Goal: Information Seeking & Learning: Find contact information

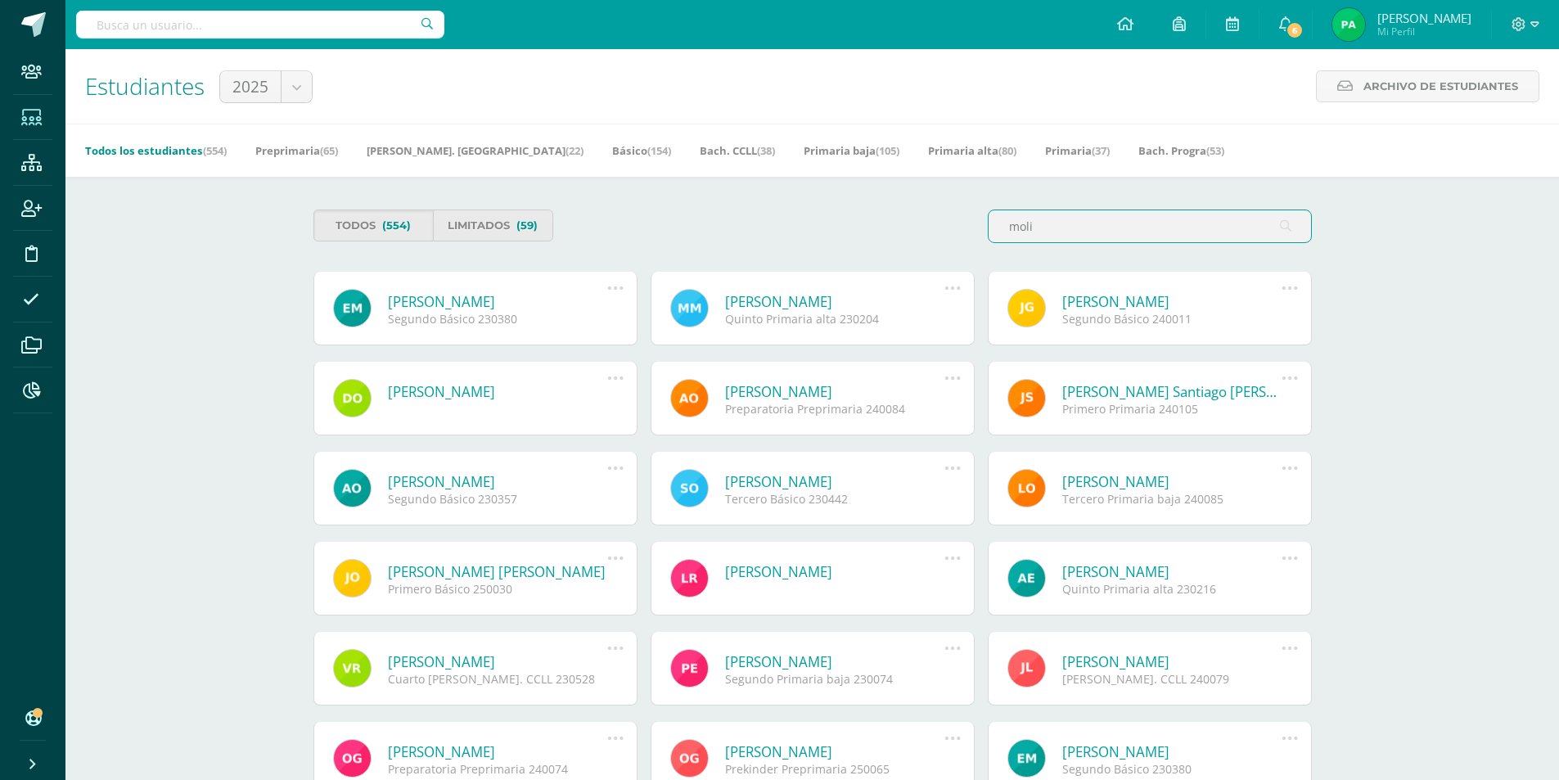
click at [918, 220] on div "Todos (554) Limitados (59) moli" at bounding box center [813, 233] width 1012 height 47
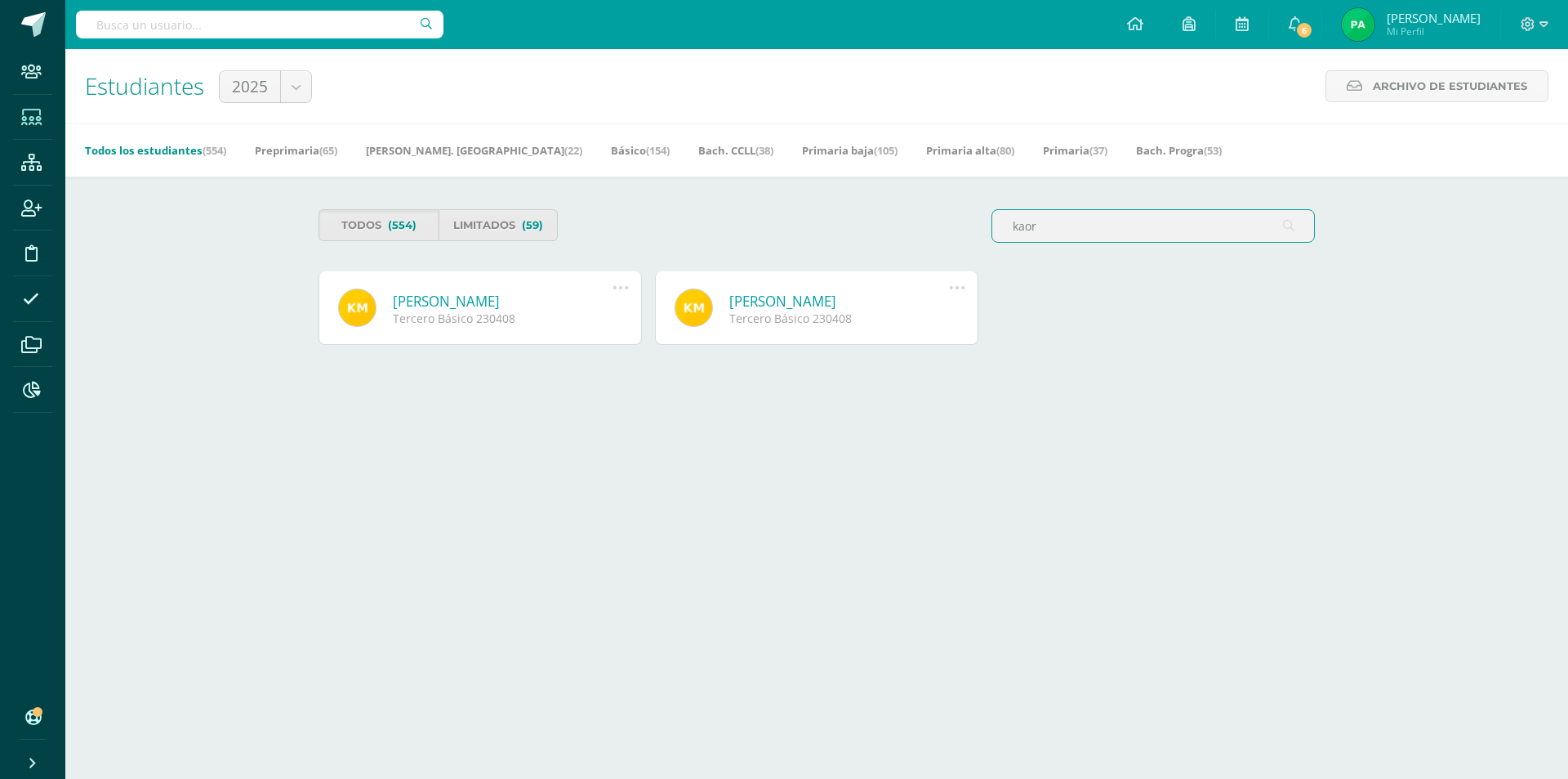
type input "kaor"
click at [583, 296] on link "Kaori Nicole Mazariegos Villatoro" at bounding box center [503, 301] width 220 height 19
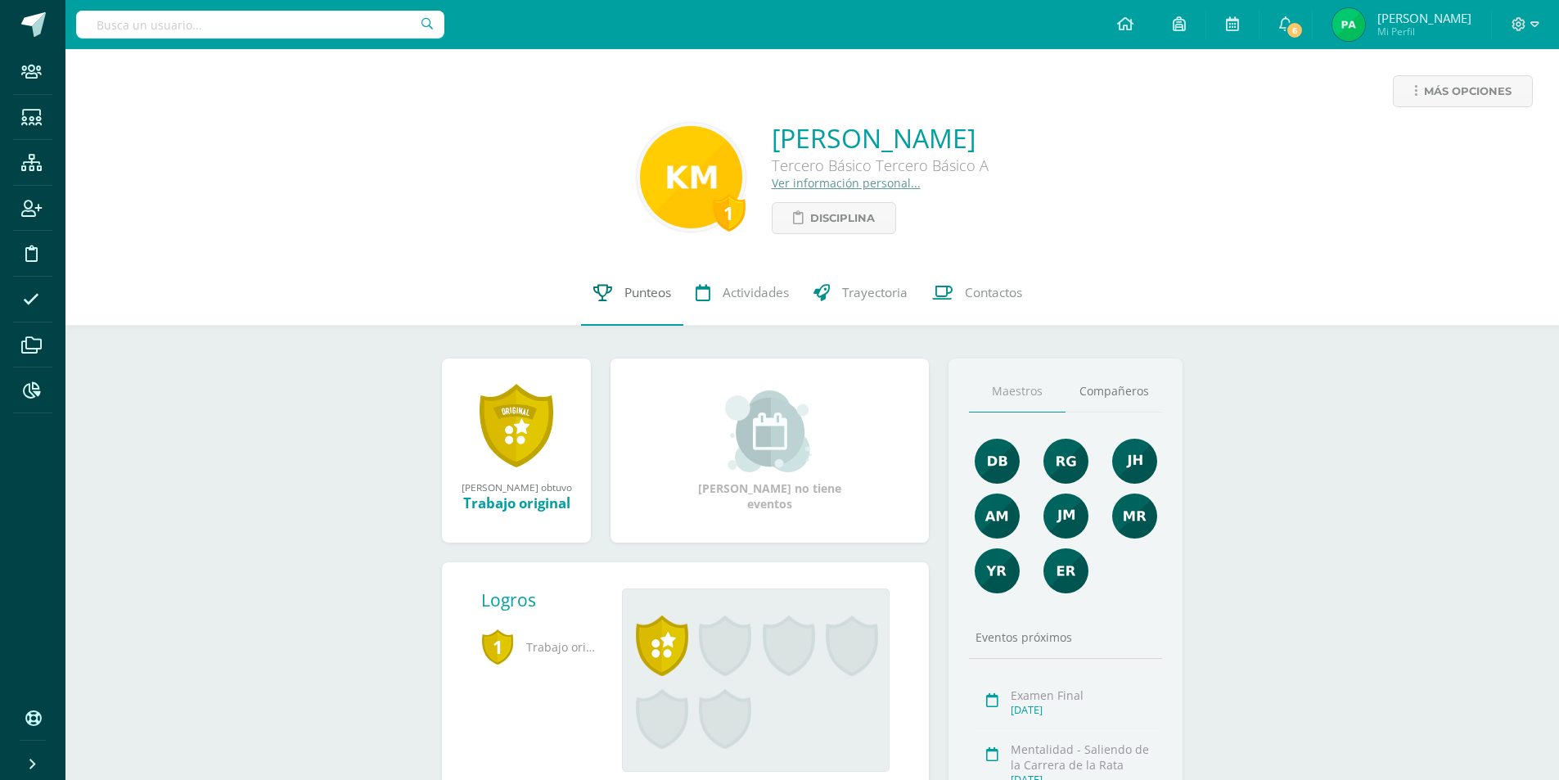
click at [633, 291] on span "Punteos" at bounding box center [647, 292] width 47 height 17
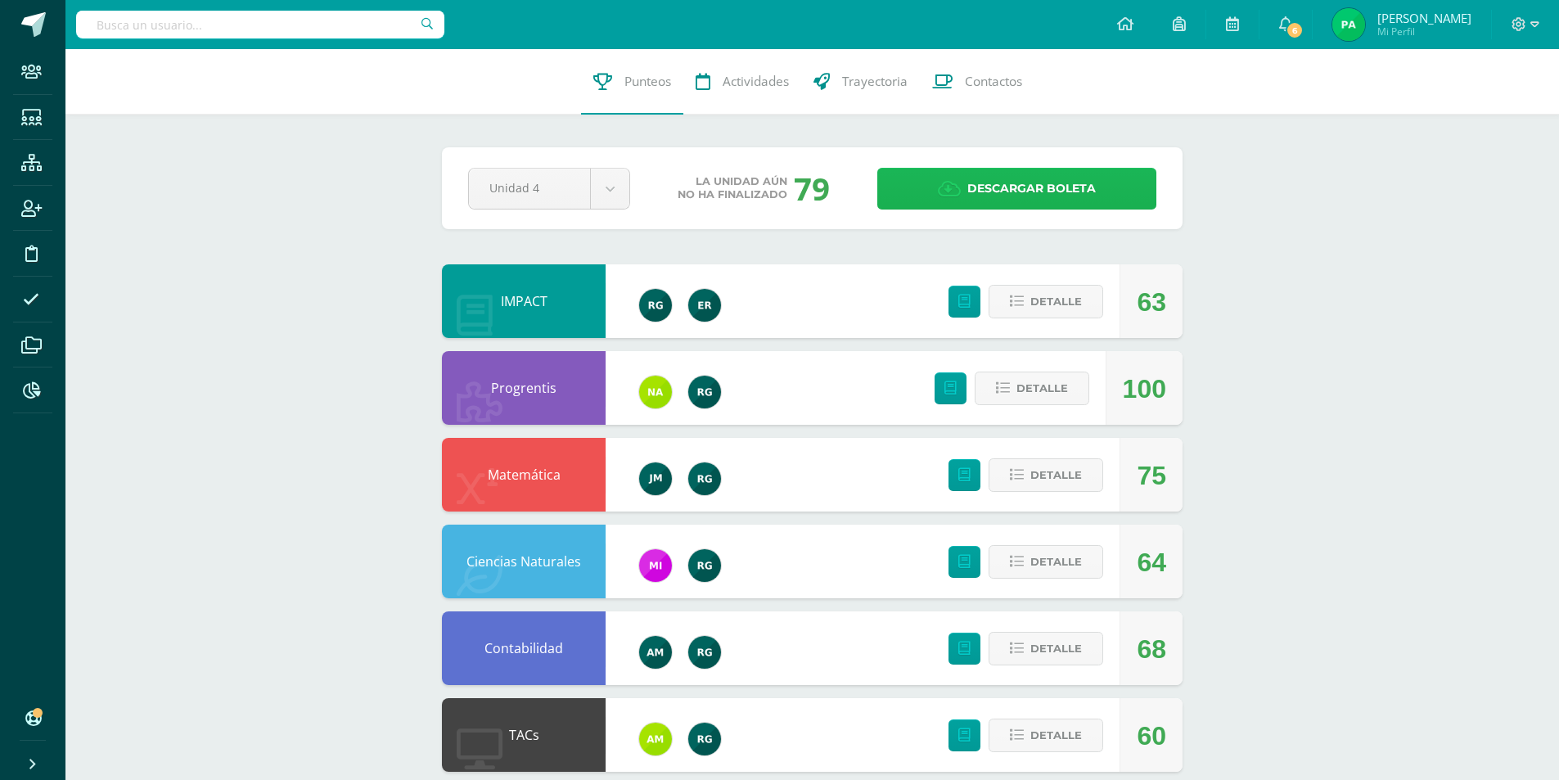
click at [989, 188] on span "Descargar boleta" at bounding box center [1031, 189] width 128 height 40
click at [25, 110] on icon at bounding box center [31, 118] width 20 height 16
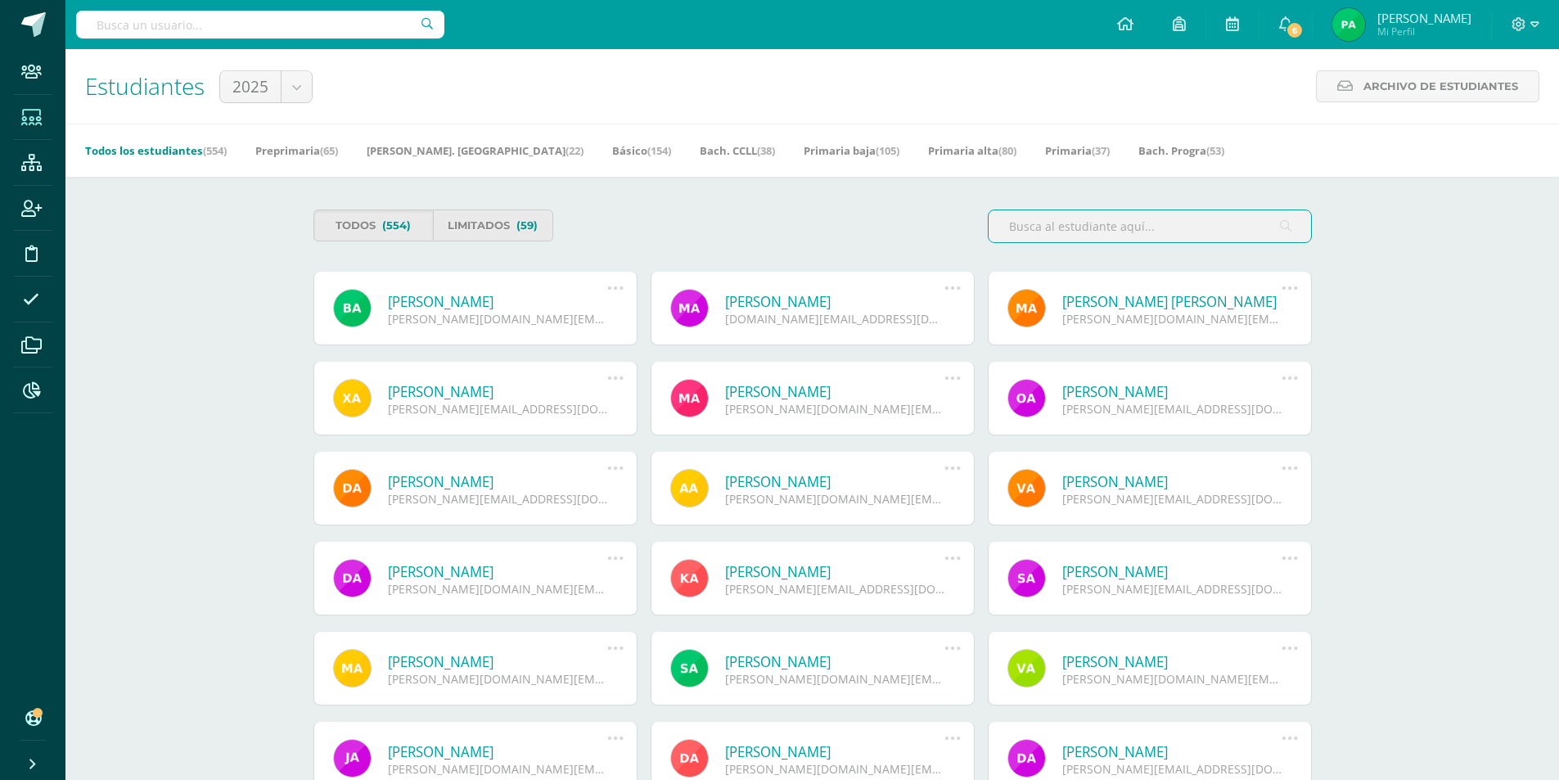
click at [1074, 242] on div at bounding box center [1150, 227] width 324 height 34
click at [1071, 239] on input "text" at bounding box center [1150, 226] width 322 height 32
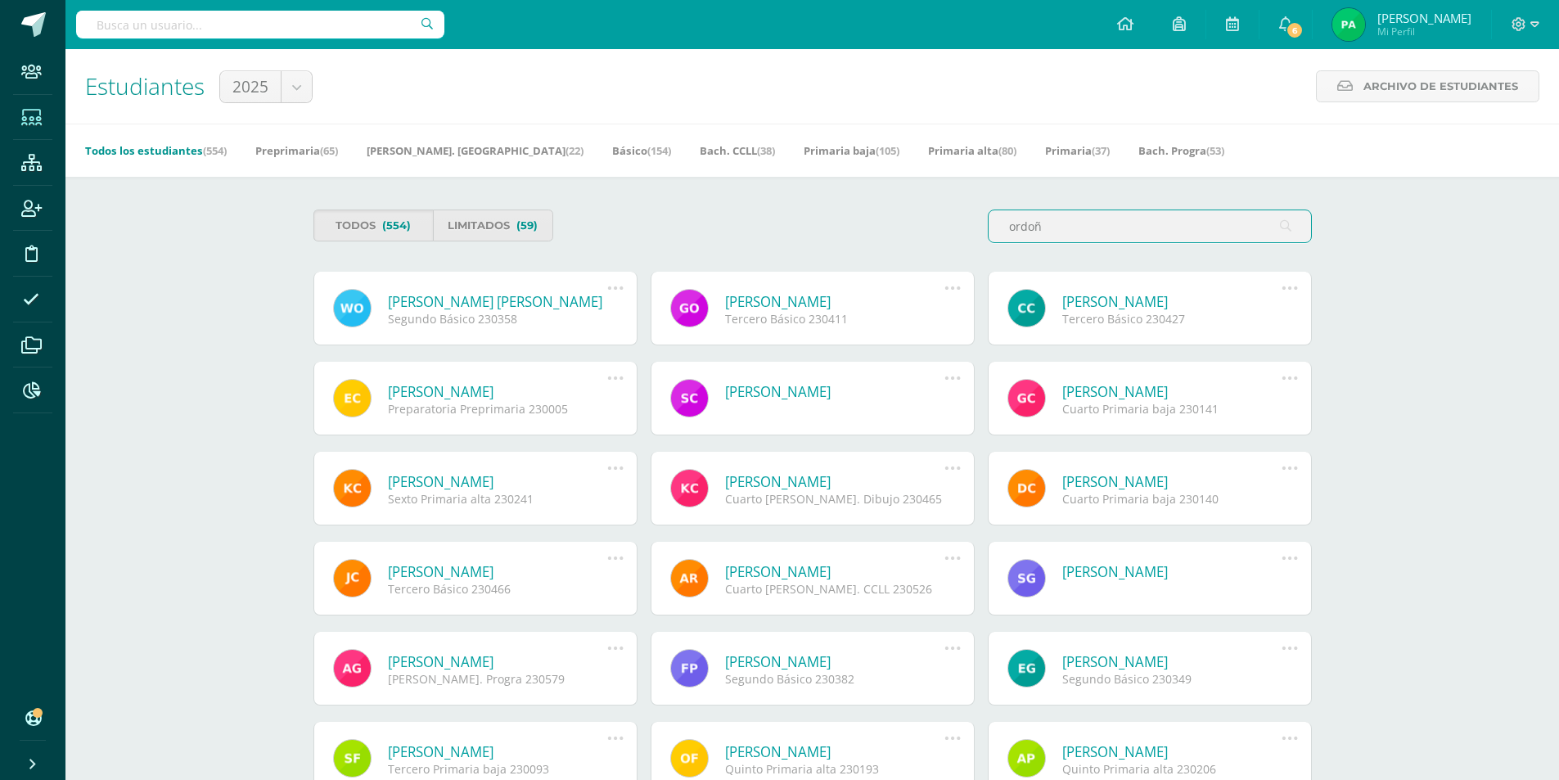
type input "ordoñ"
click at [888, 300] on link "Gabriela Valentina Ordoñez Garcia" at bounding box center [835, 301] width 220 height 19
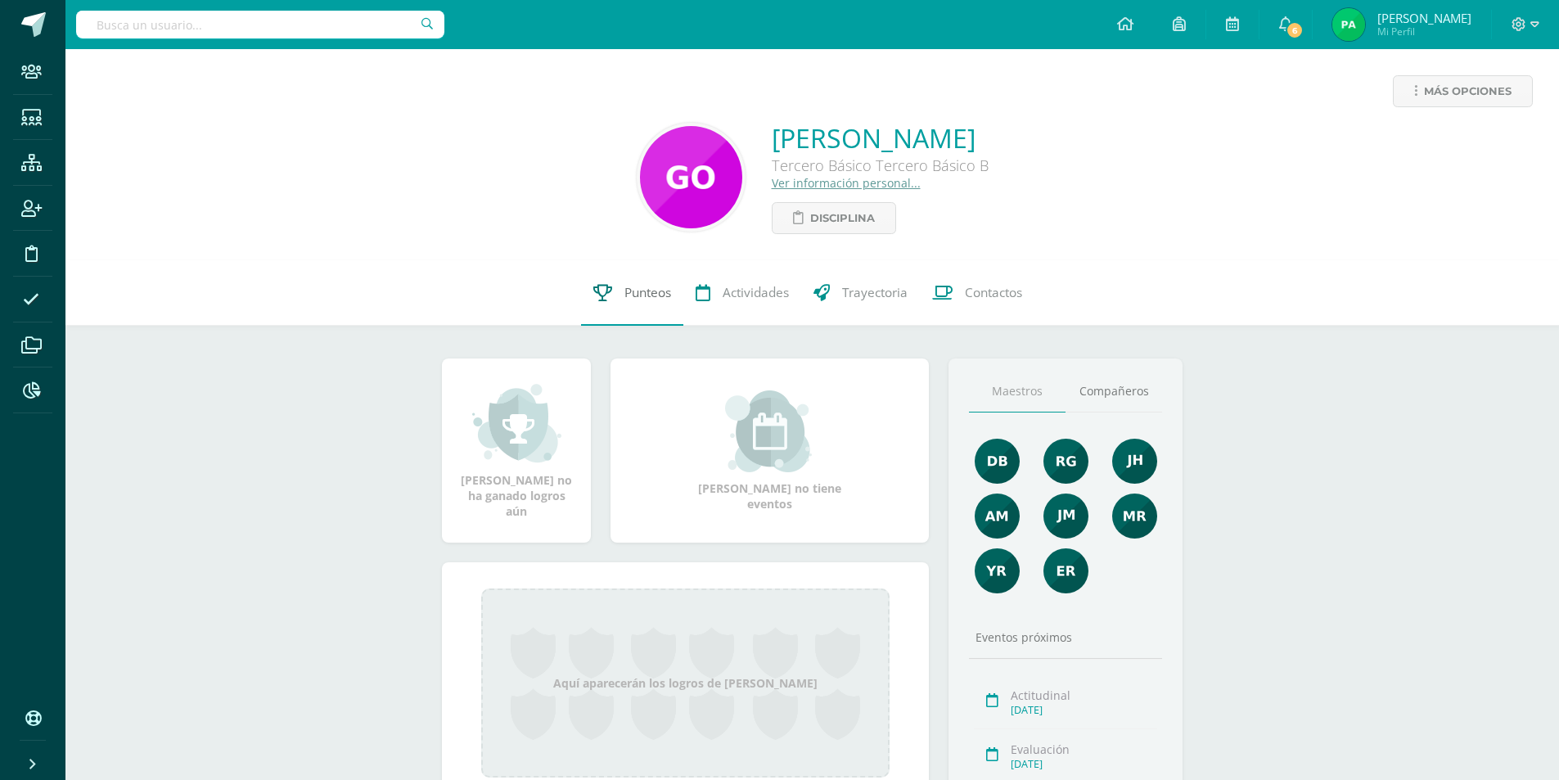
click at [631, 289] on span "Punteos" at bounding box center [647, 292] width 47 height 17
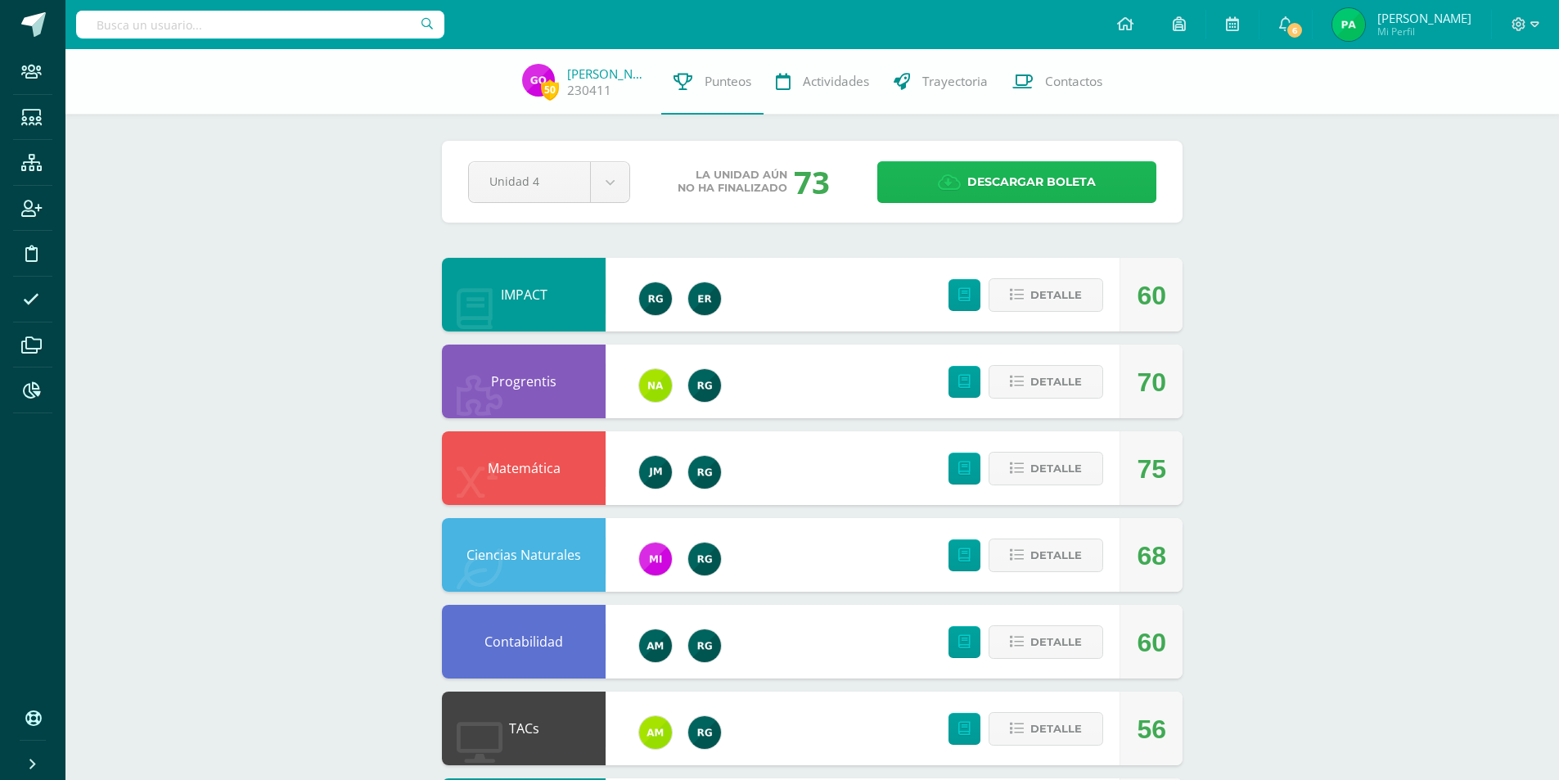
click at [1010, 185] on span "Descargar boleta" at bounding box center [1031, 182] width 128 height 40
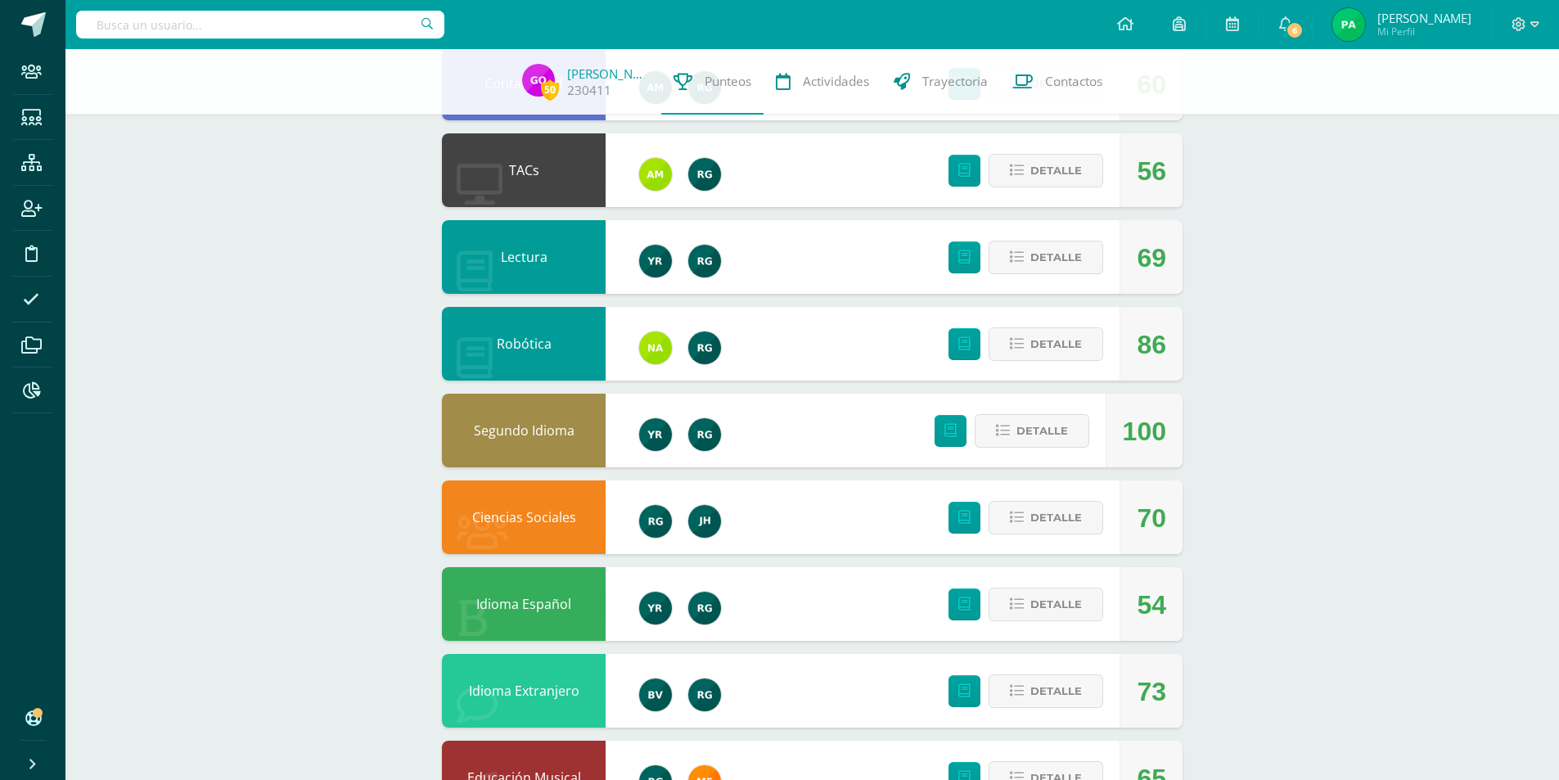
scroll to position [476, 0]
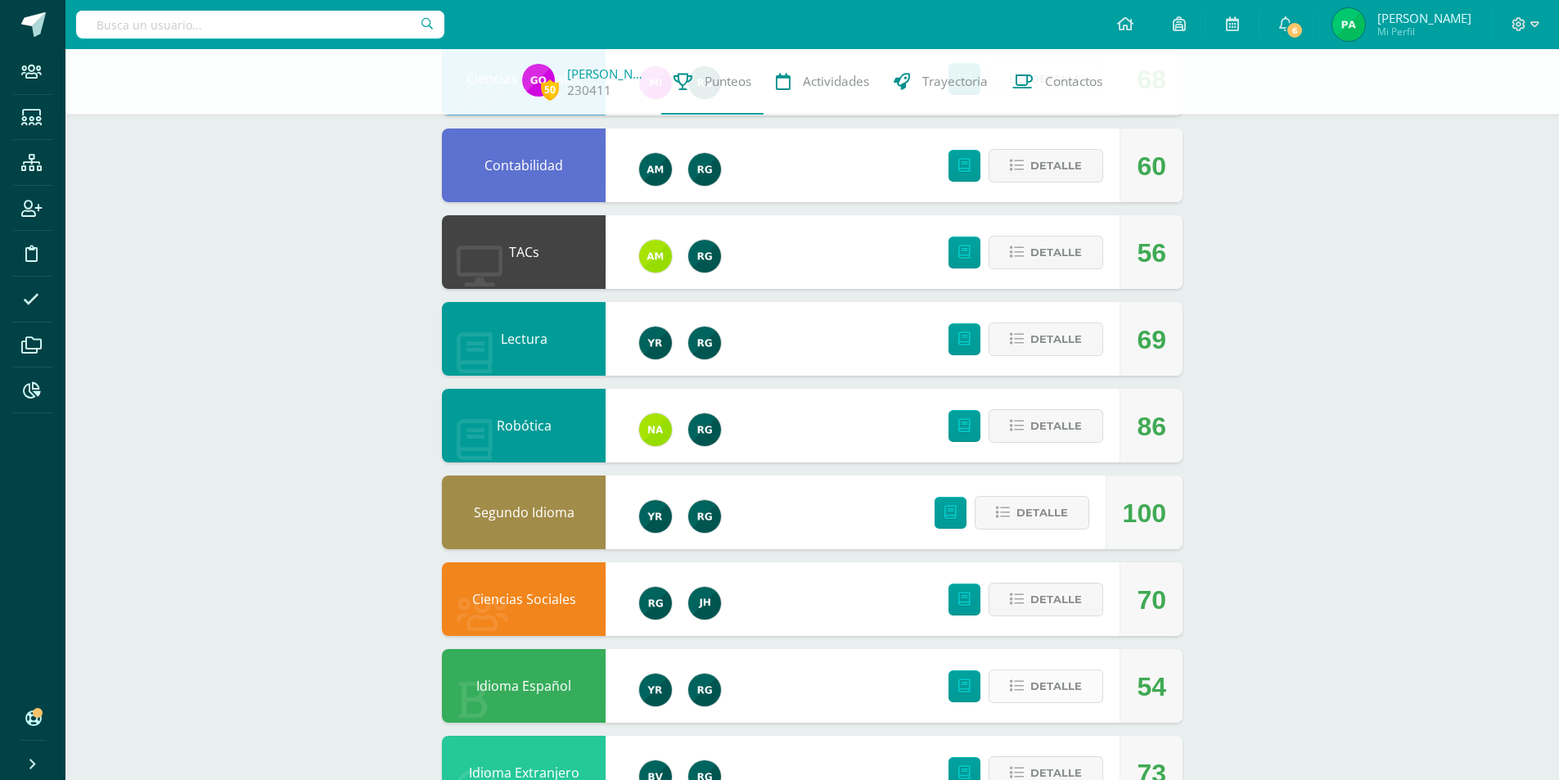
click at [1024, 682] on icon at bounding box center [1017, 686] width 14 height 14
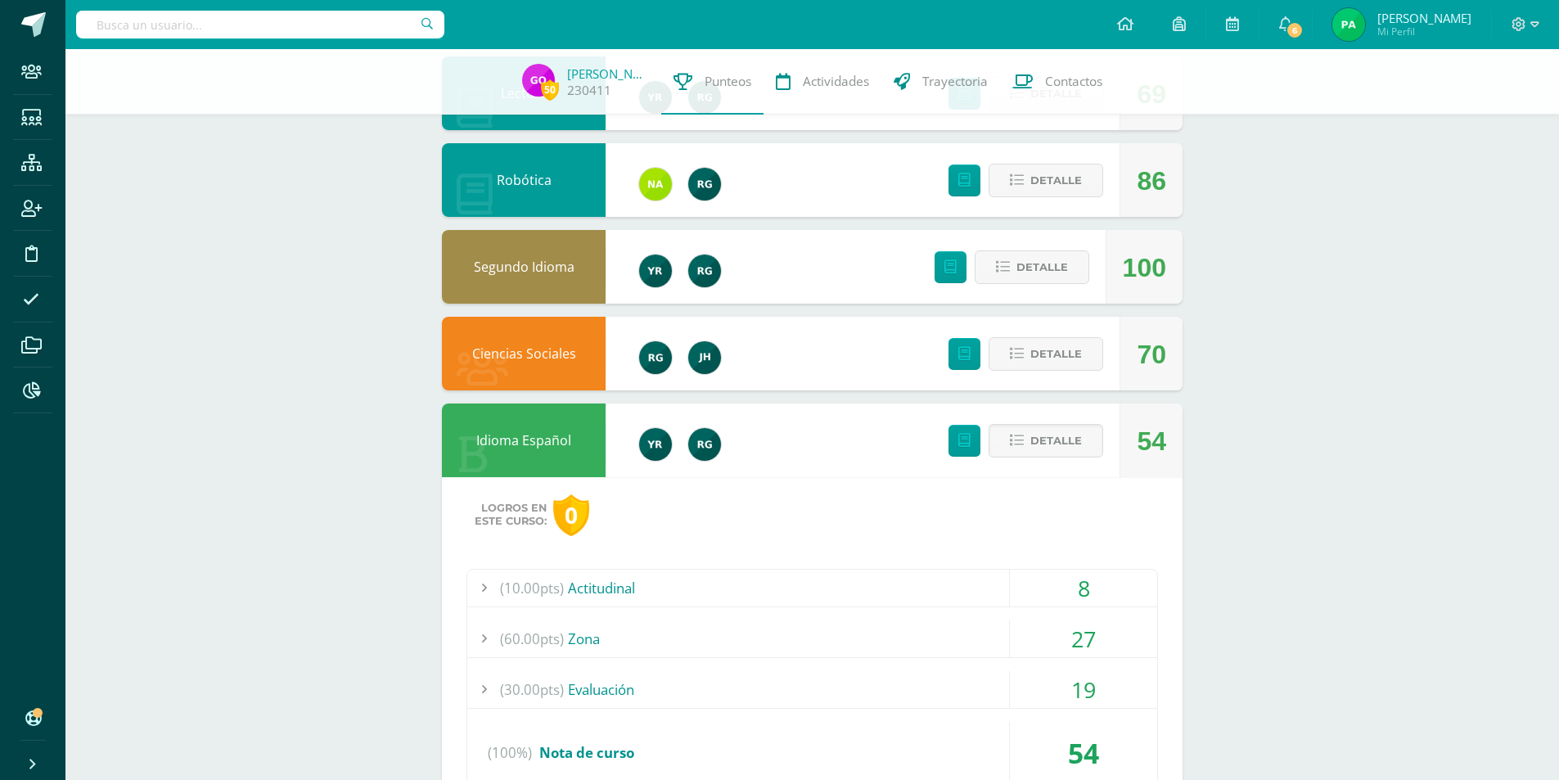
scroll to position [886, 0]
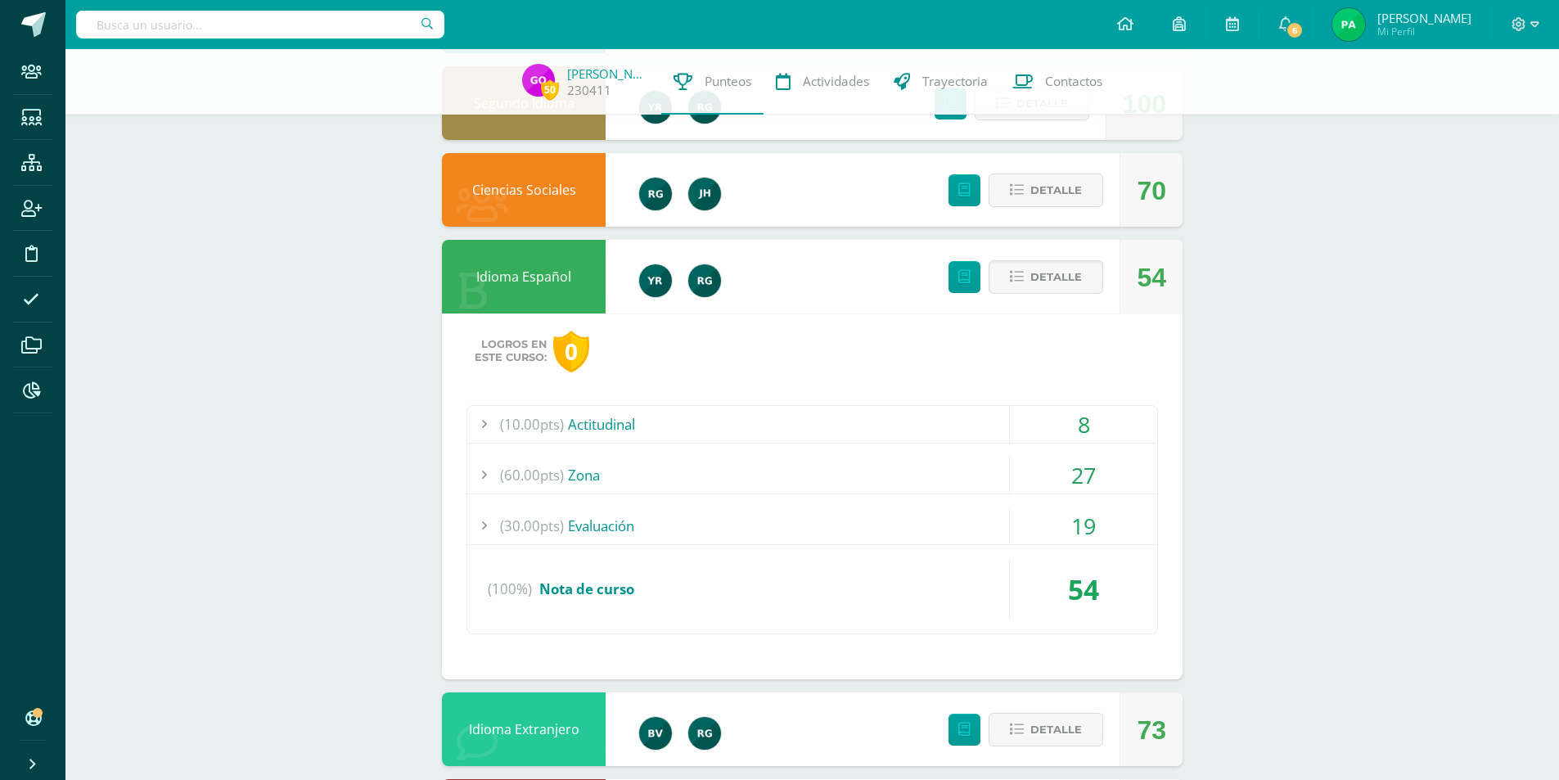
click at [538, 531] on span "(30.00pts)" at bounding box center [532, 525] width 64 height 37
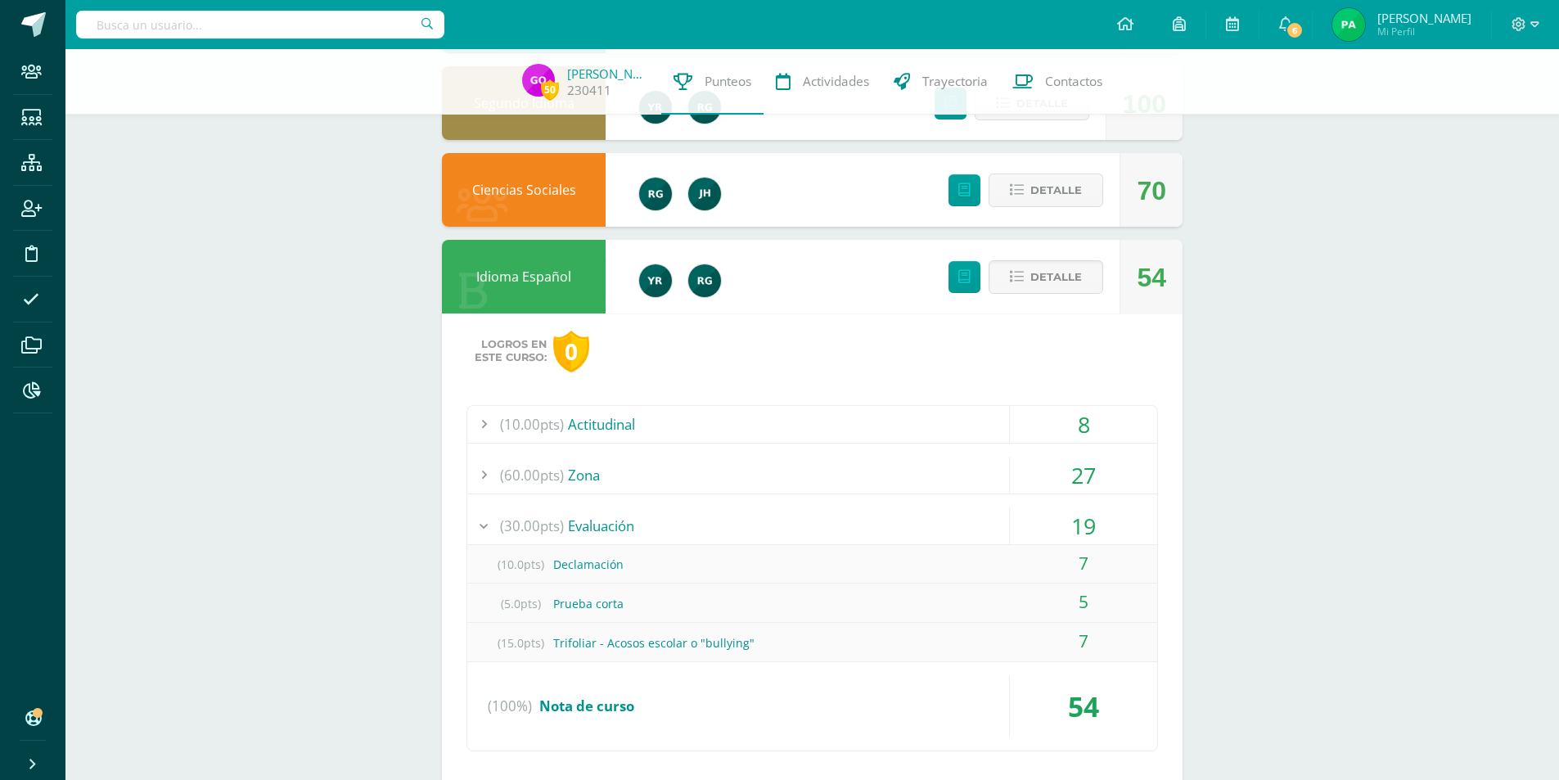
click at [538, 531] on span "(30.00pts)" at bounding box center [532, 525] width 64 height 37
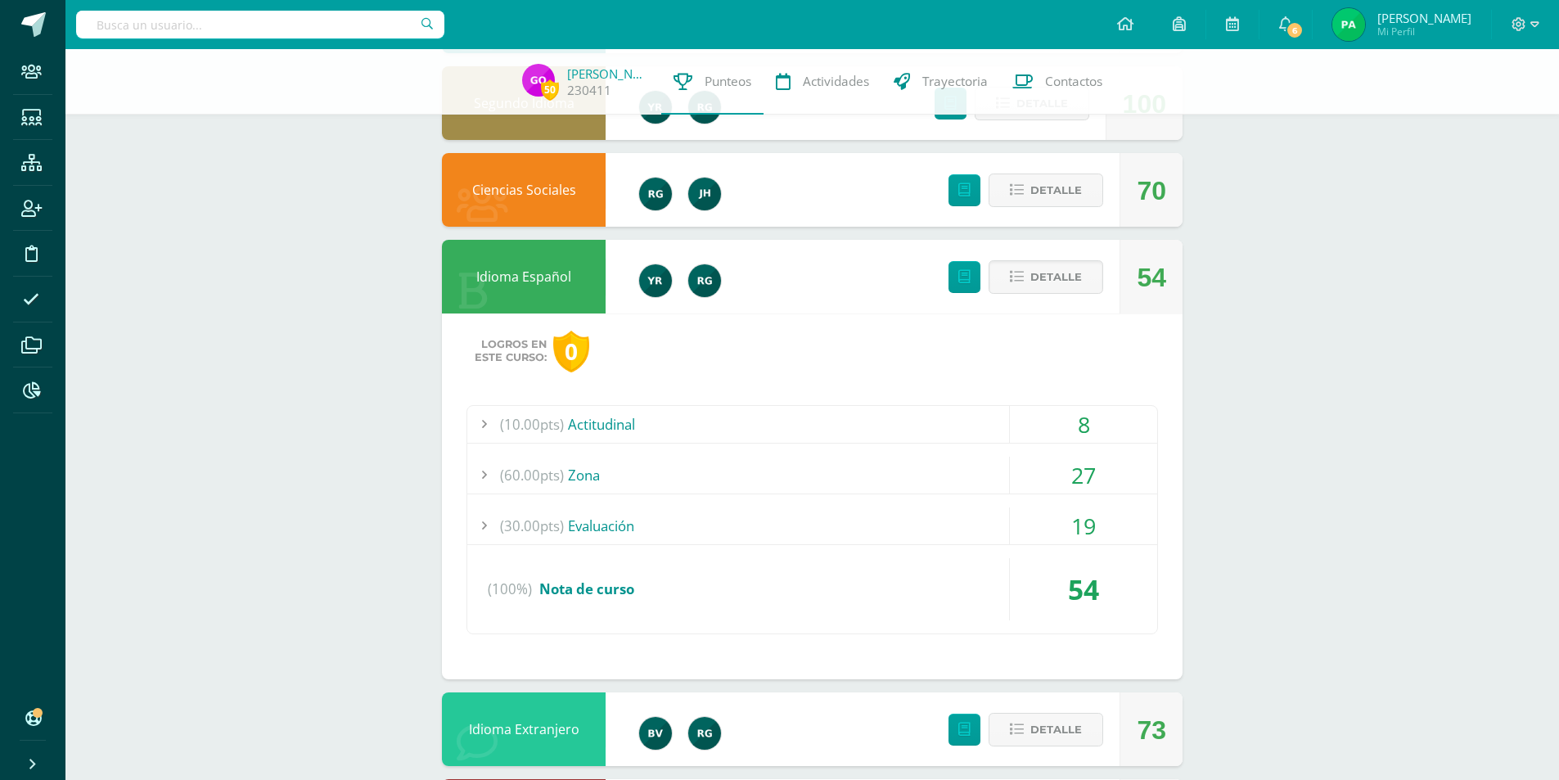
click at [561, 482] on span "(60.00pts)" at bounding box center [532, 475] width 64 height 37
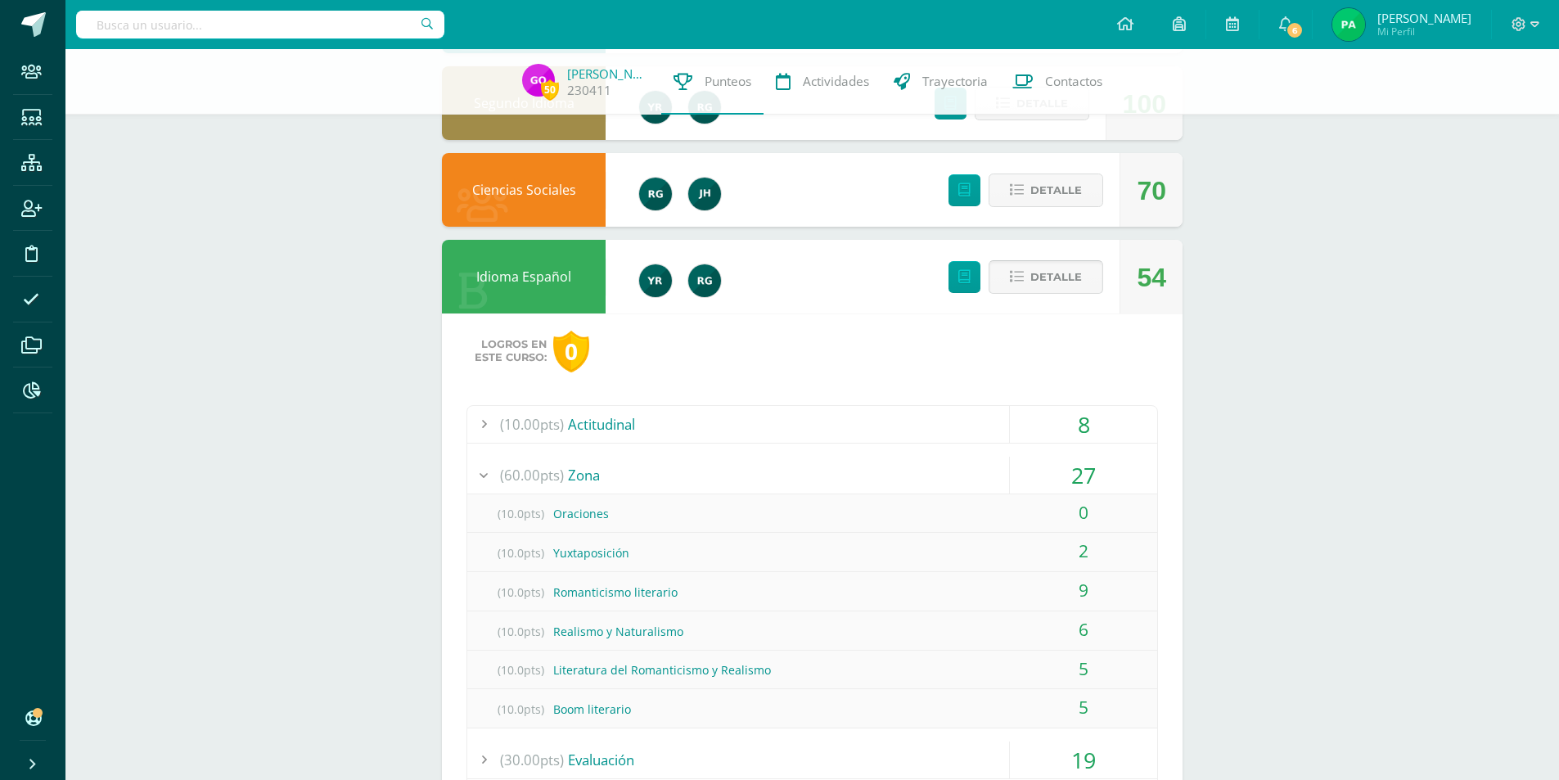
click at [1045, 287] on span "Detalle" at bounding box center [1056, 277] width 52 height 30
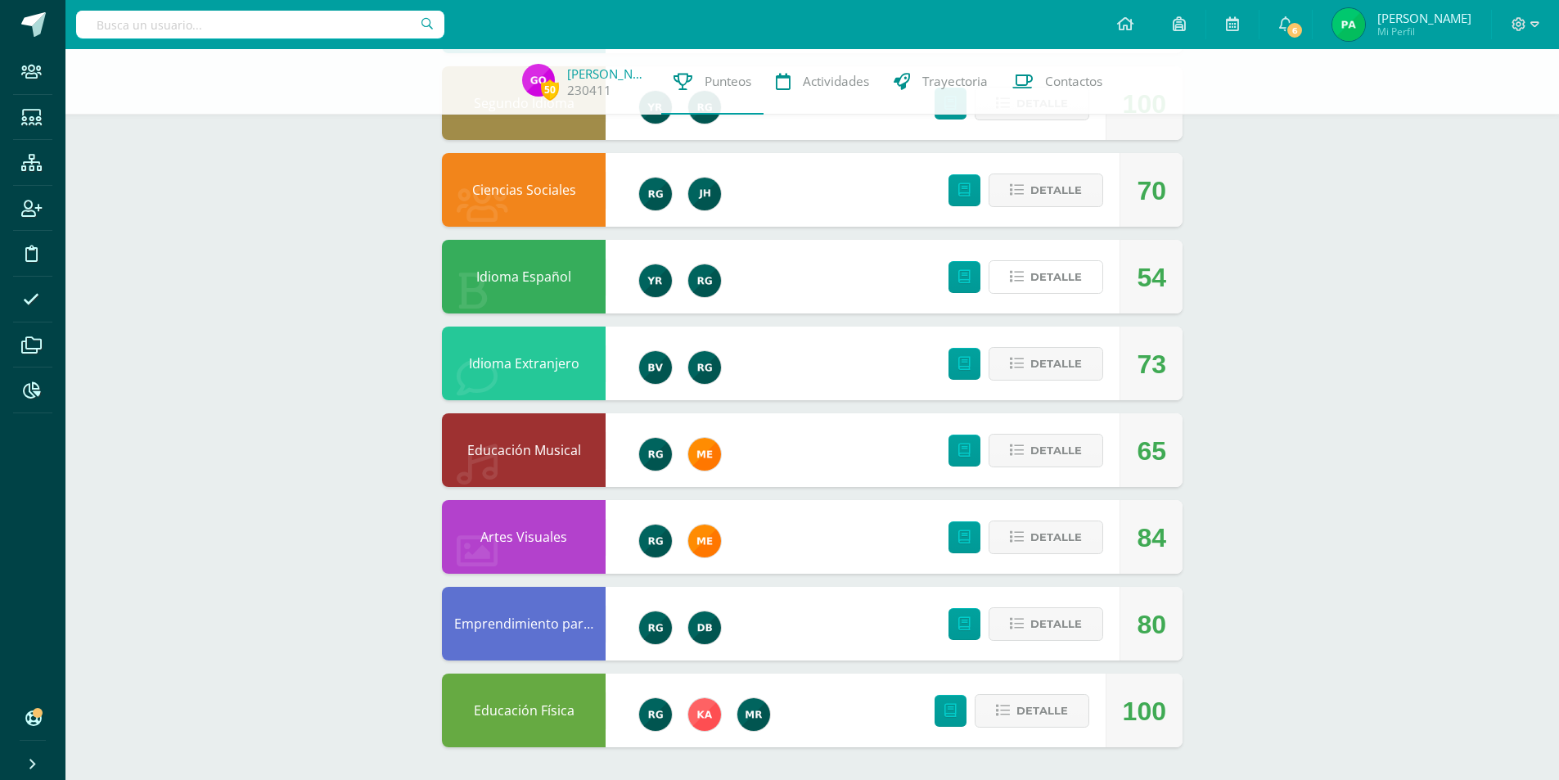
scroll to position [804, 0]
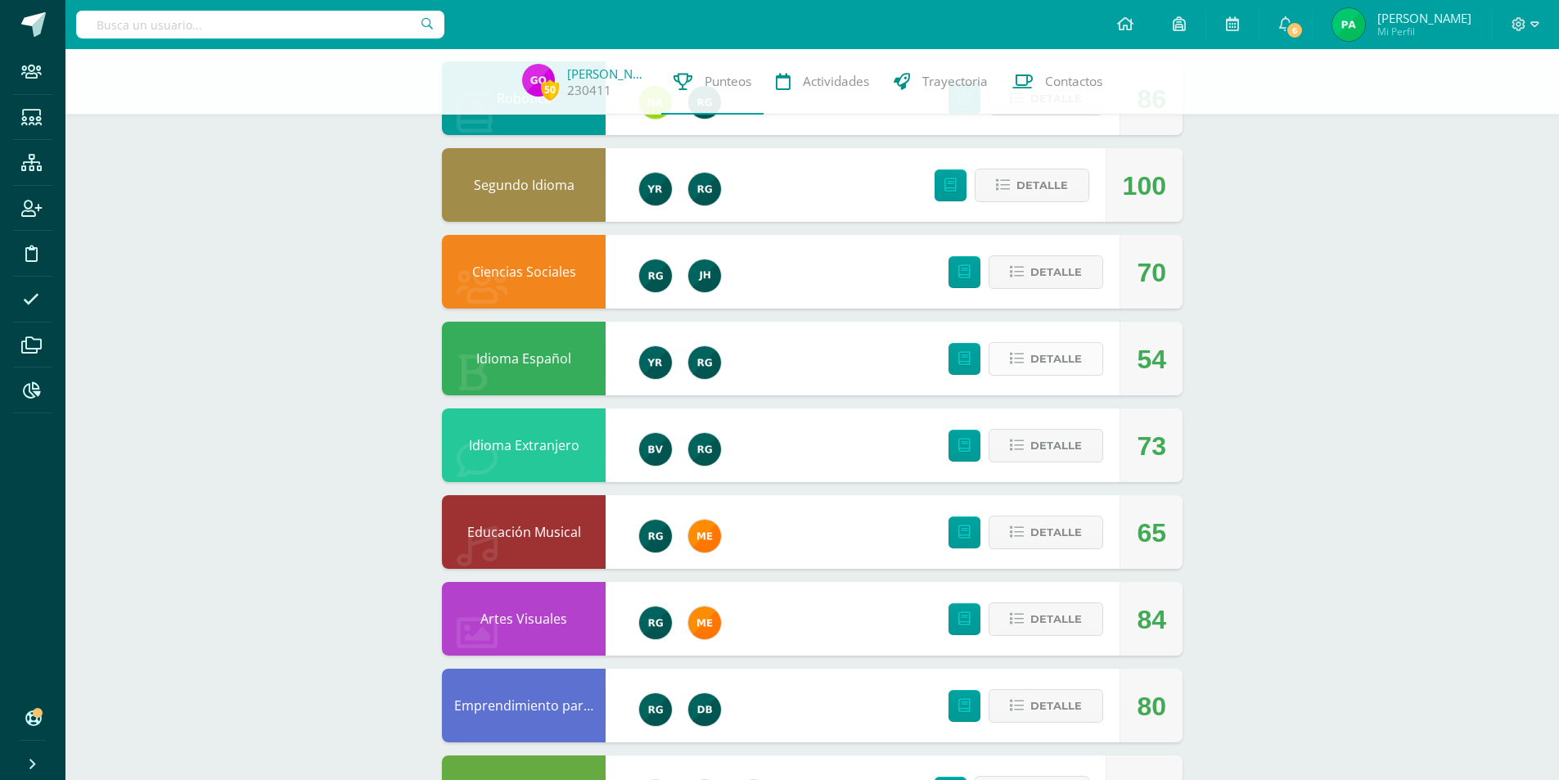
click at [1026, 368] on button "Detalle" at bounding box center [1046, 359] width 115 height 34
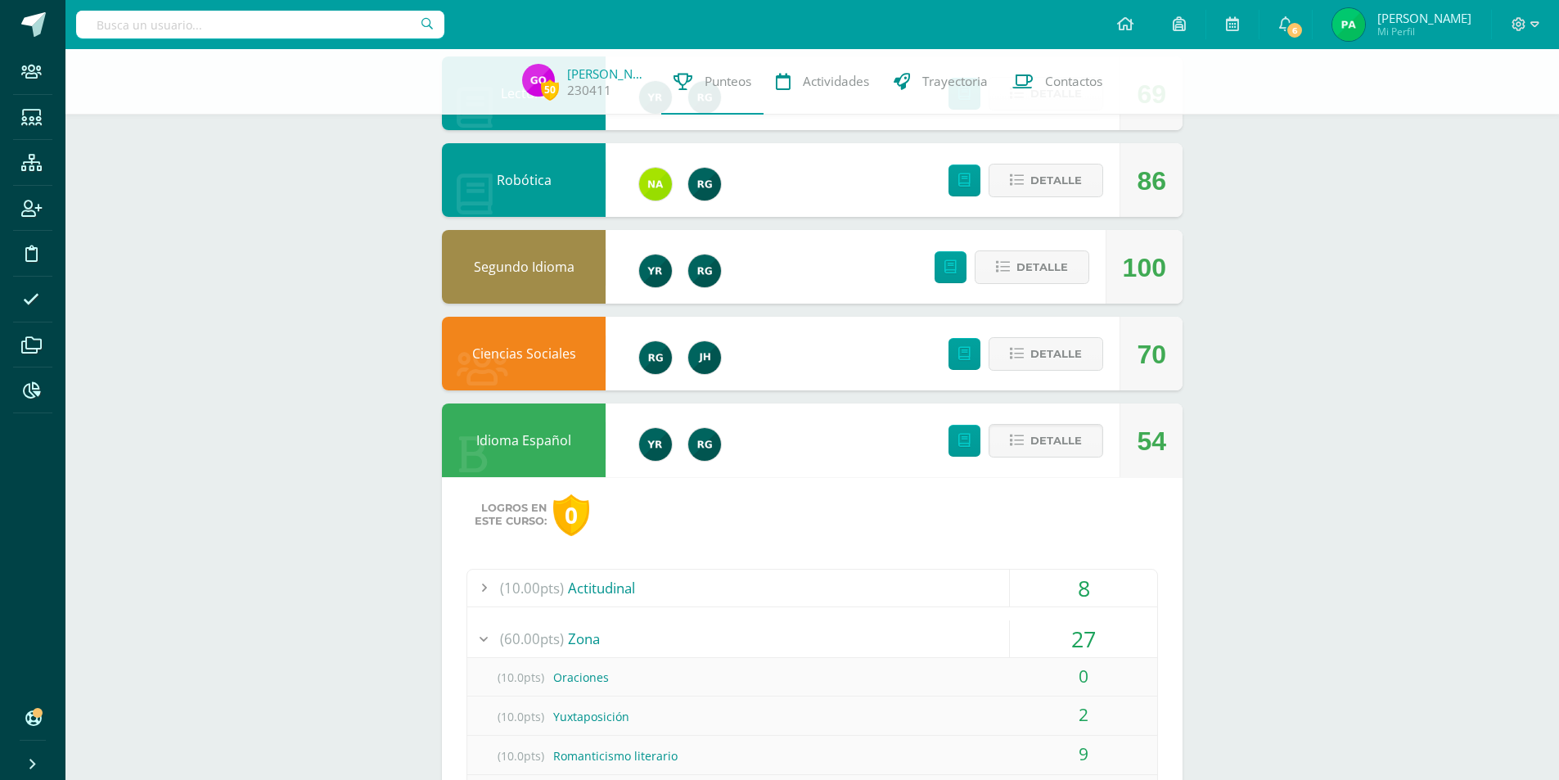
scroll to position [886, 0]
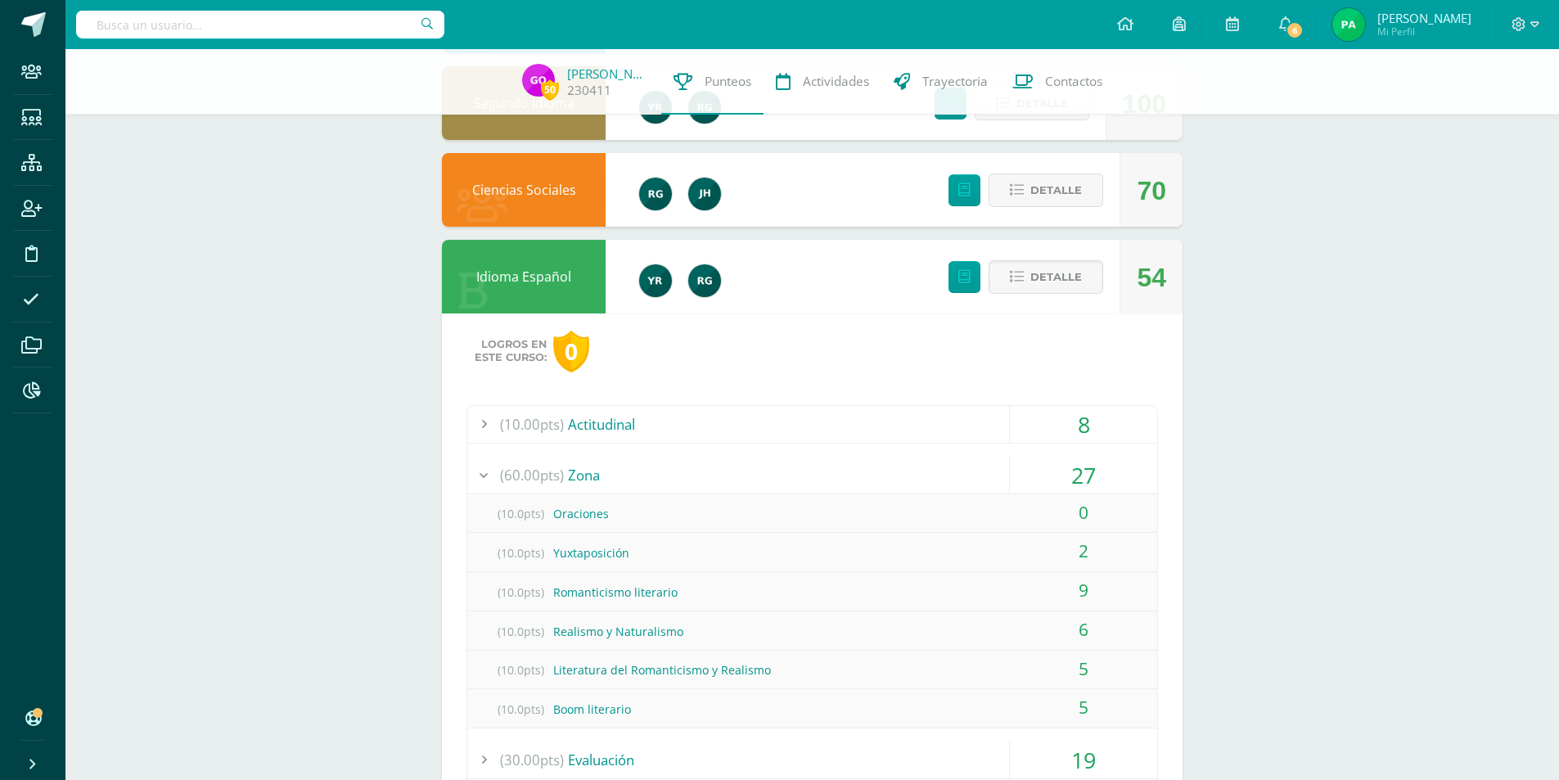
click at [578, 422] on div "(10.00pts) Actitudinal" at bounding box center [812, 424] width 690 height 37
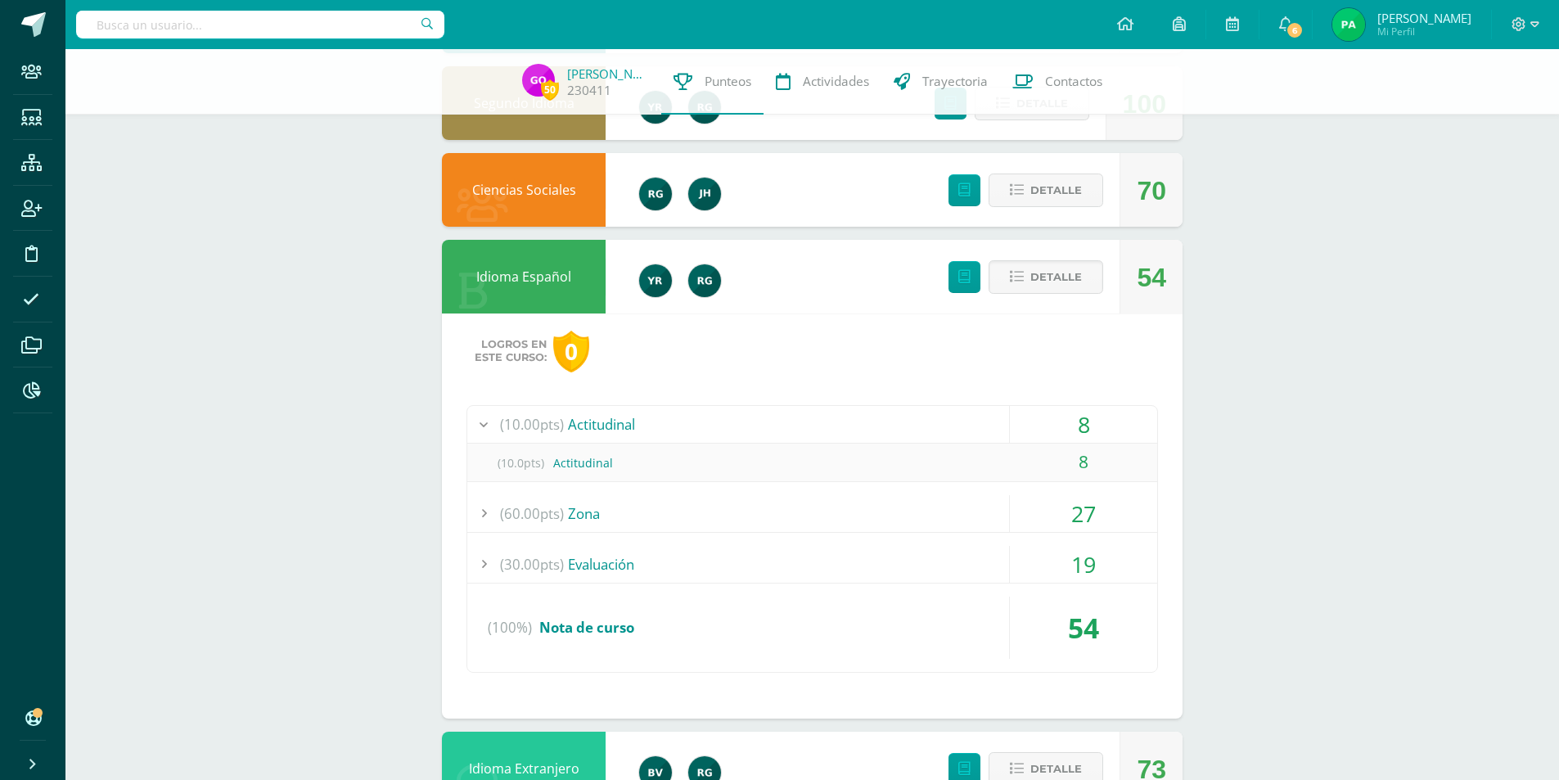
click at [584, 422] on div "(10.00pts) Actitudinal" at bounding box center [812, 424] width 690 height 37
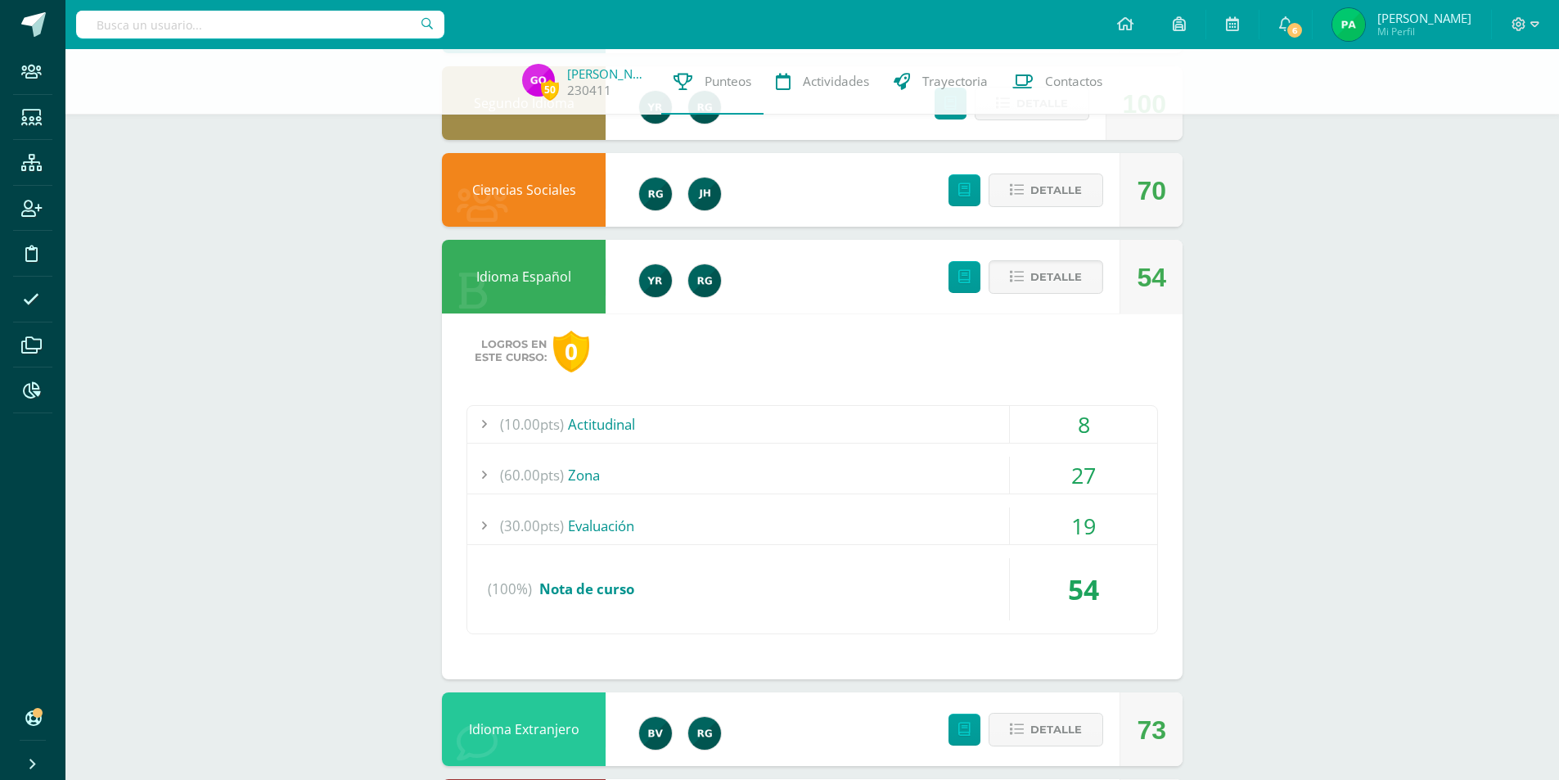
click at [541, 471] on span "(60.00pts)" at bounding box center [532, 475] width 64 height 37
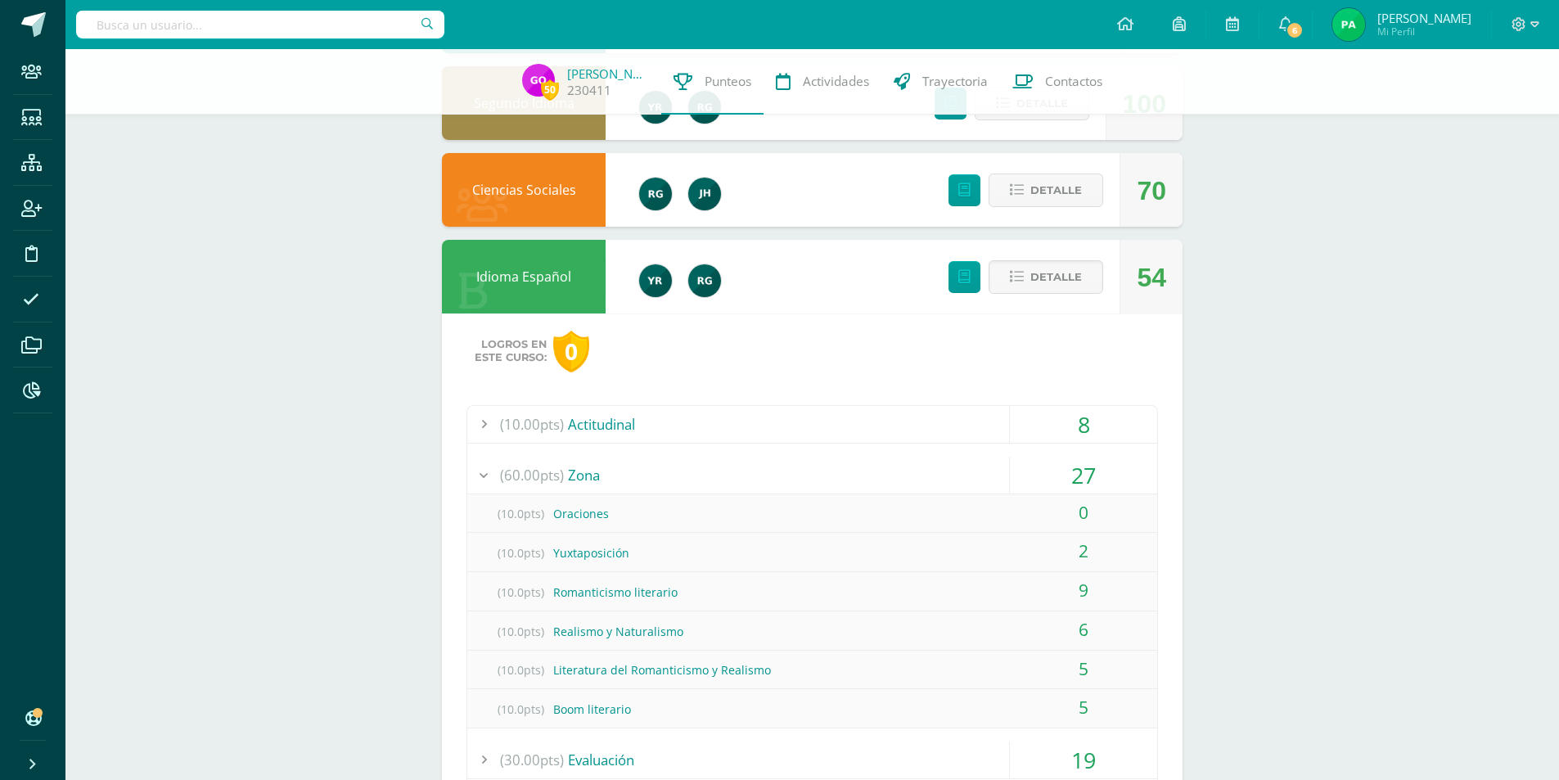
click at [539, 466] on span "(60.00pts)" at bounding box center [532, 475] width 64 height 37
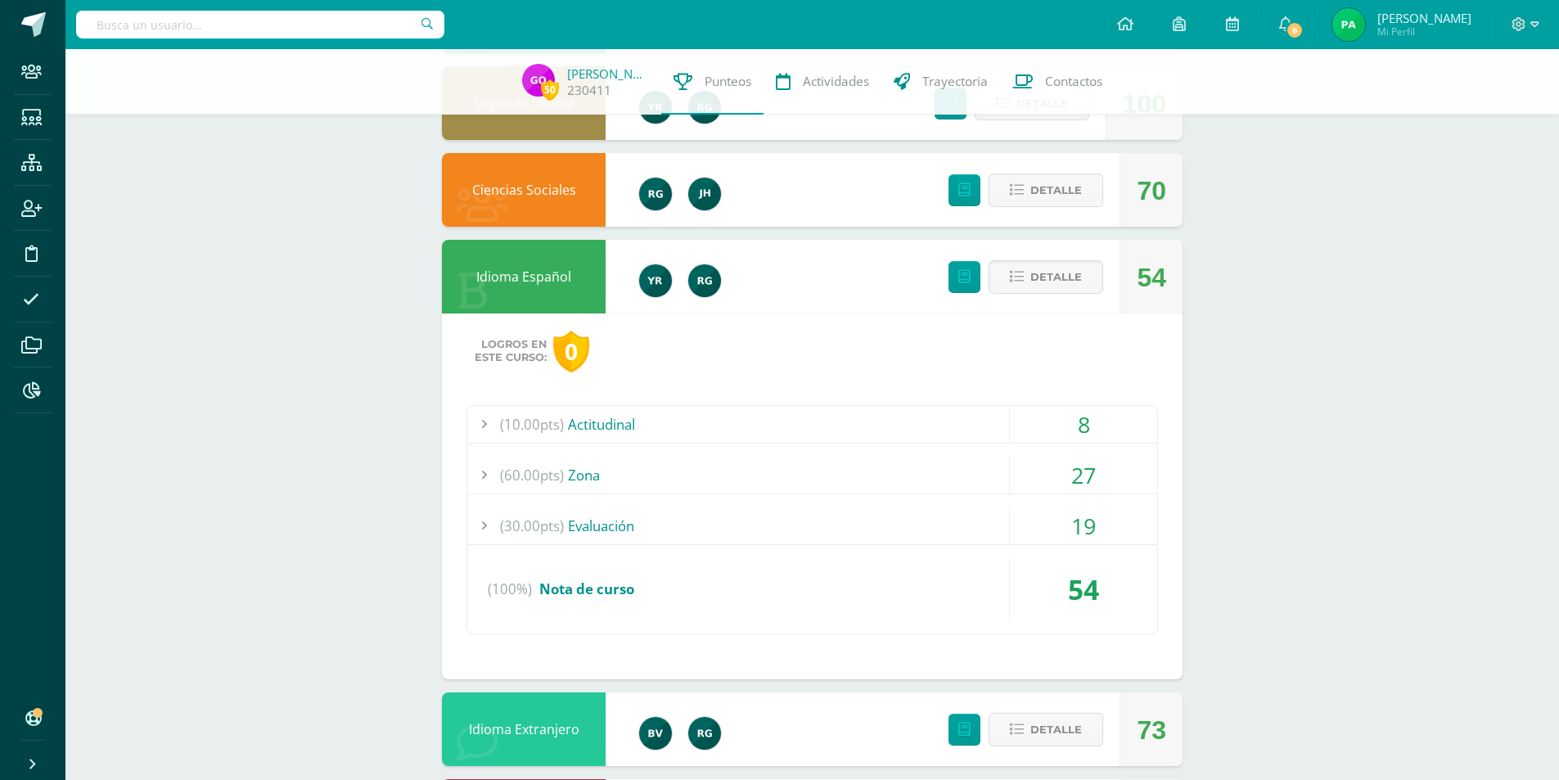
click at [577, 516] on div "(30.00pts) Evaluación" at bounding box center [812, 525] width 690 height 37
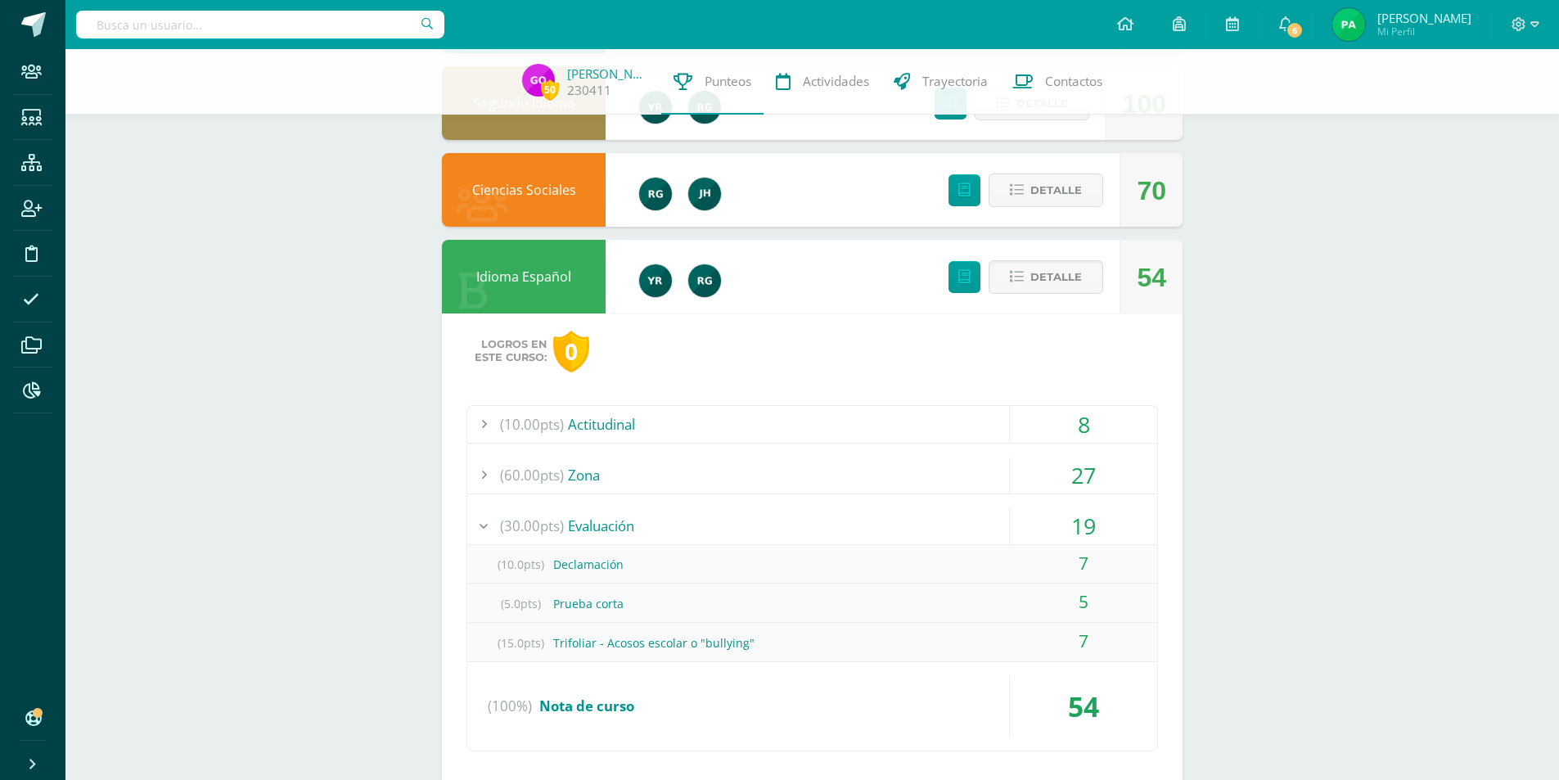
click at [507, 517] on span "(30.00pts)" at bounding box center [532, 525] width 64 height 37
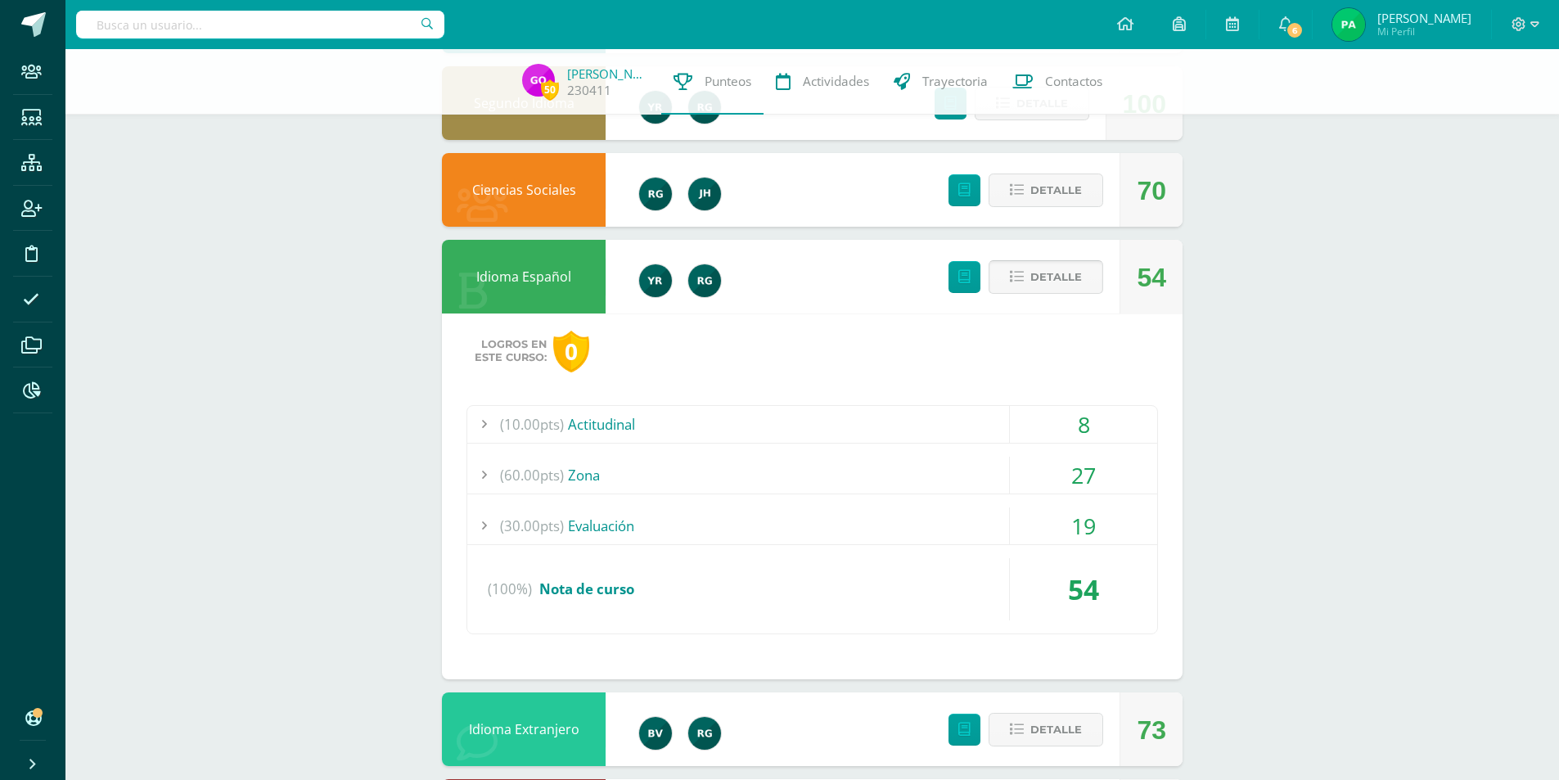
click at [1051, 278] on span "Detalle" at bounding box center [1056, 277] width 52 height 30
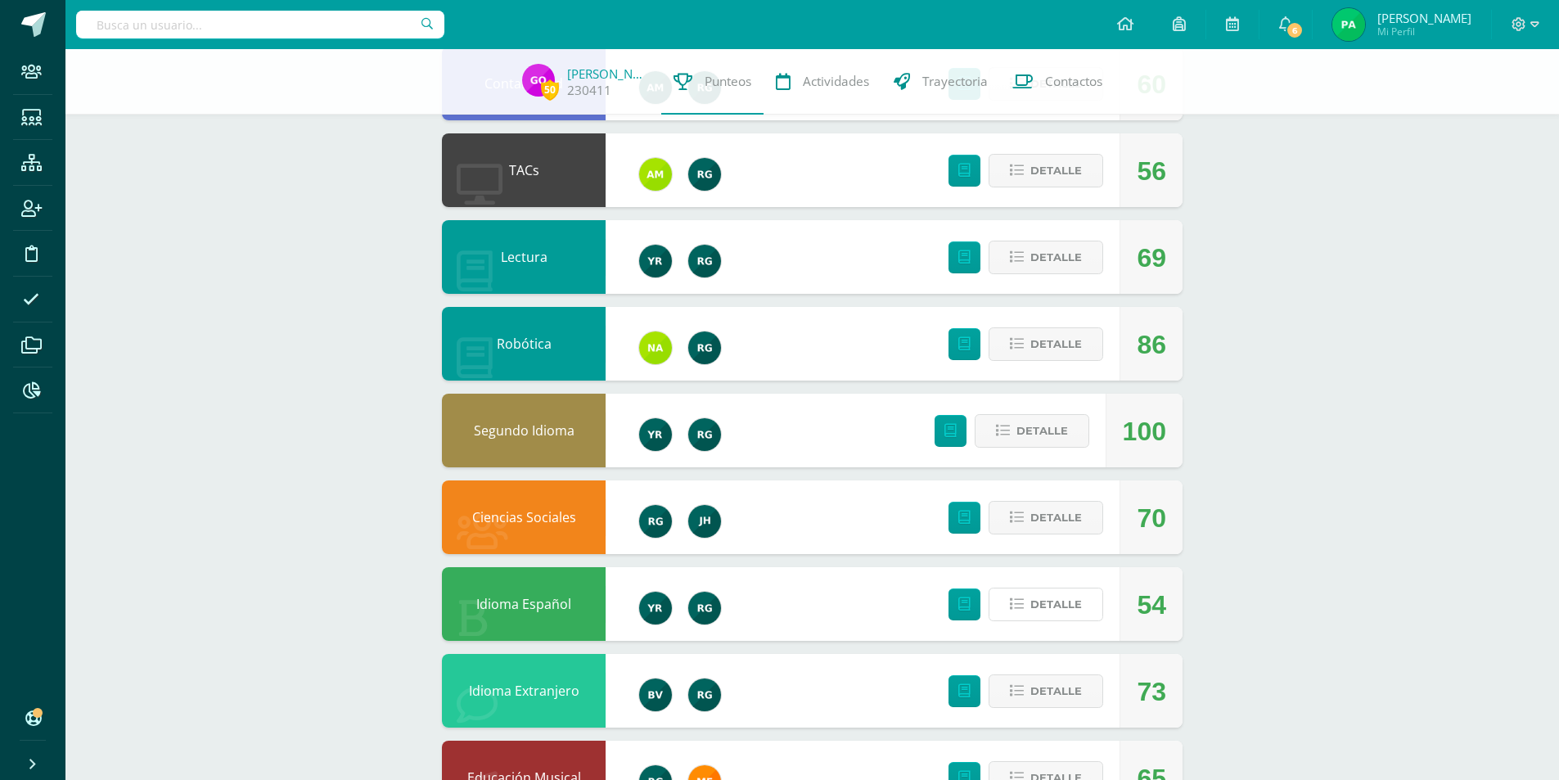
scroll to position [476, 0]
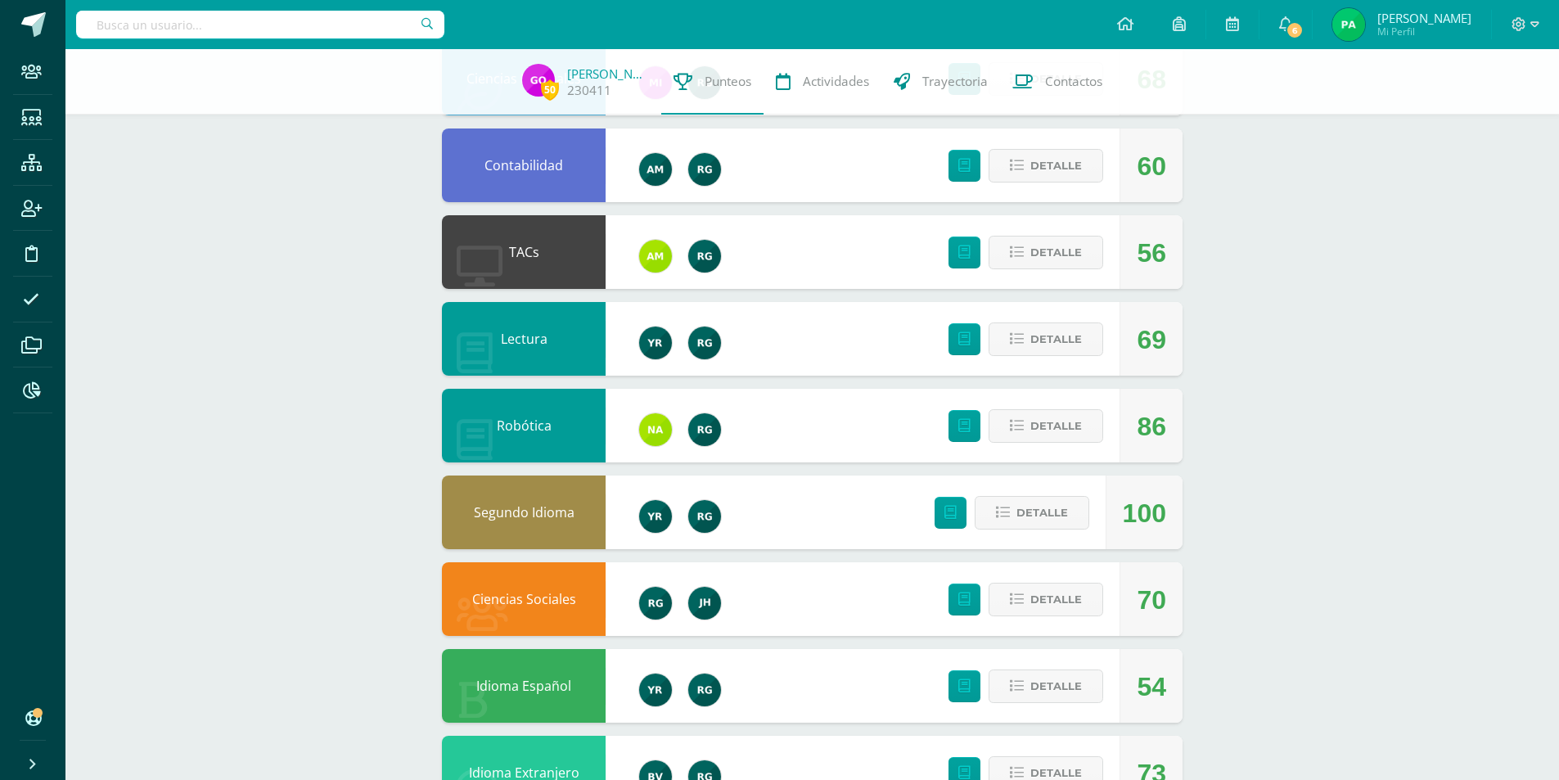
click at [1061, 183] on div "Detalle" at bounding box center [1022, 165] width 196 height 74
click at [1059, 163] on span "Detalle" at bounding box center [1056, 166] width 52 height 30
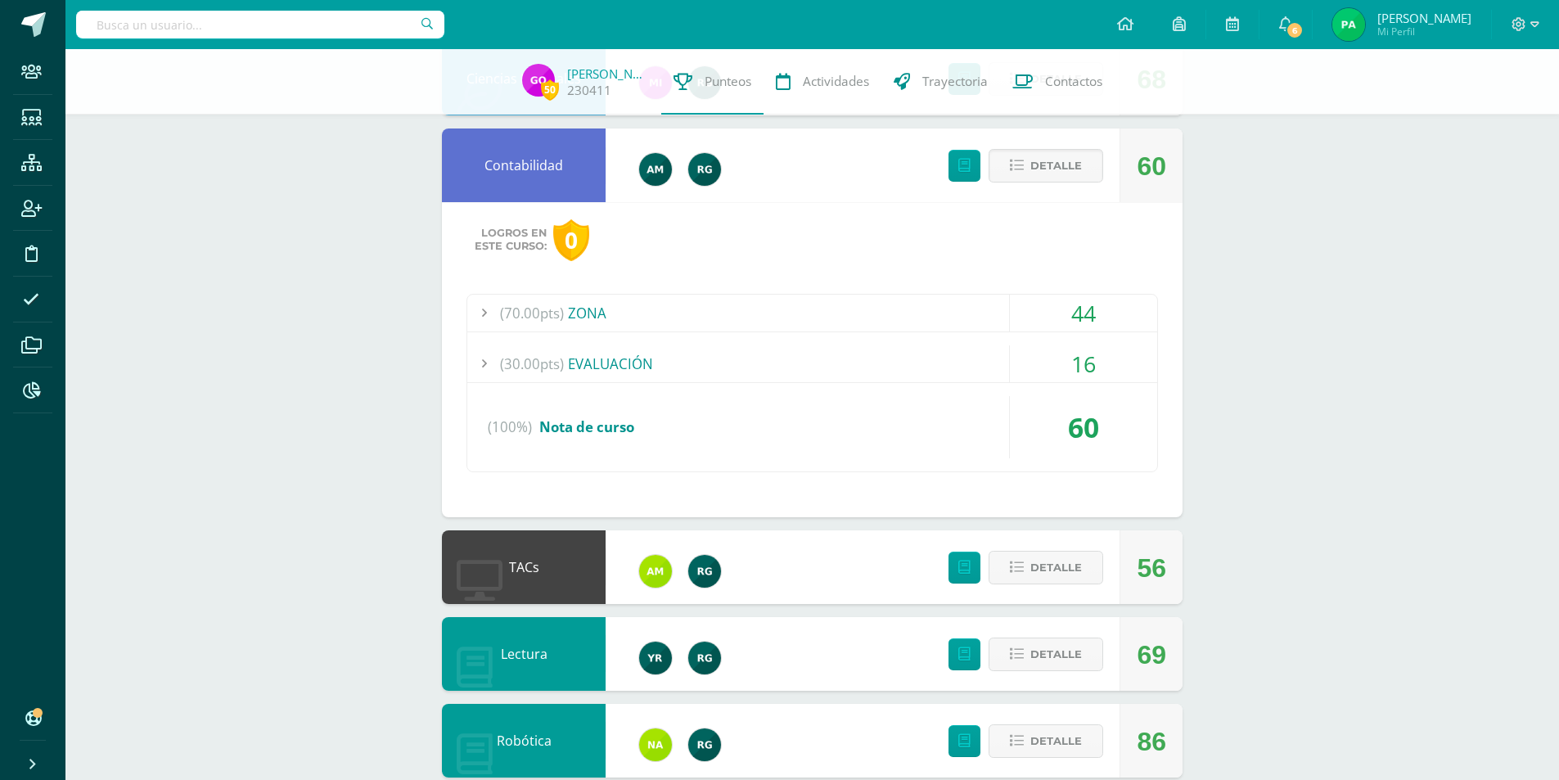
click at [1053, 146] on div "Detalle" at bounding box center [1022, 165] width 196 height 74
click at [1045, 168] on span "Detalle" at bounding box center [1056, 166] width 52 height 30
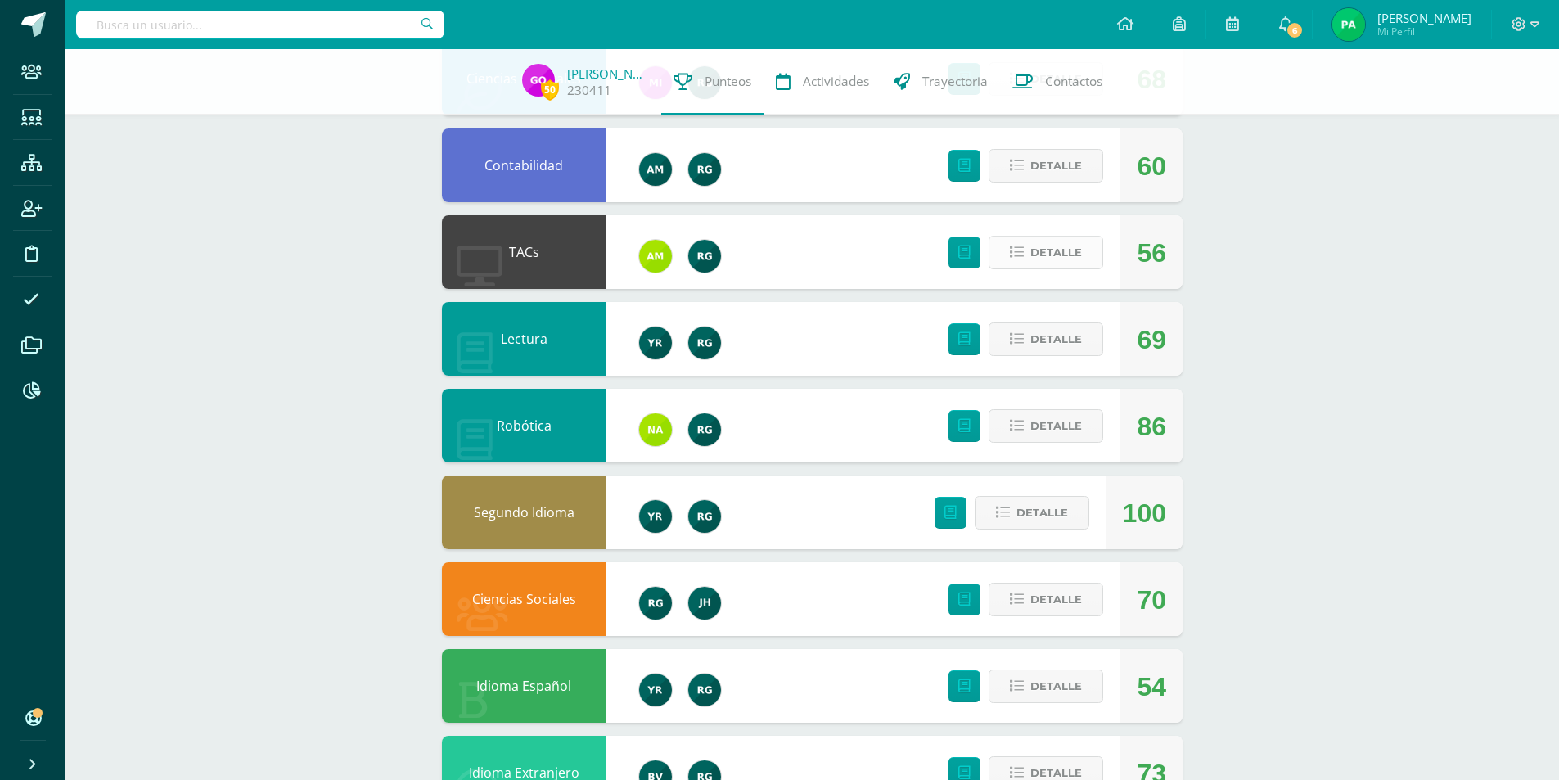
click at [1065, 260] on span "Detalle" at bounding box center [1056, 252] width 52 height 30
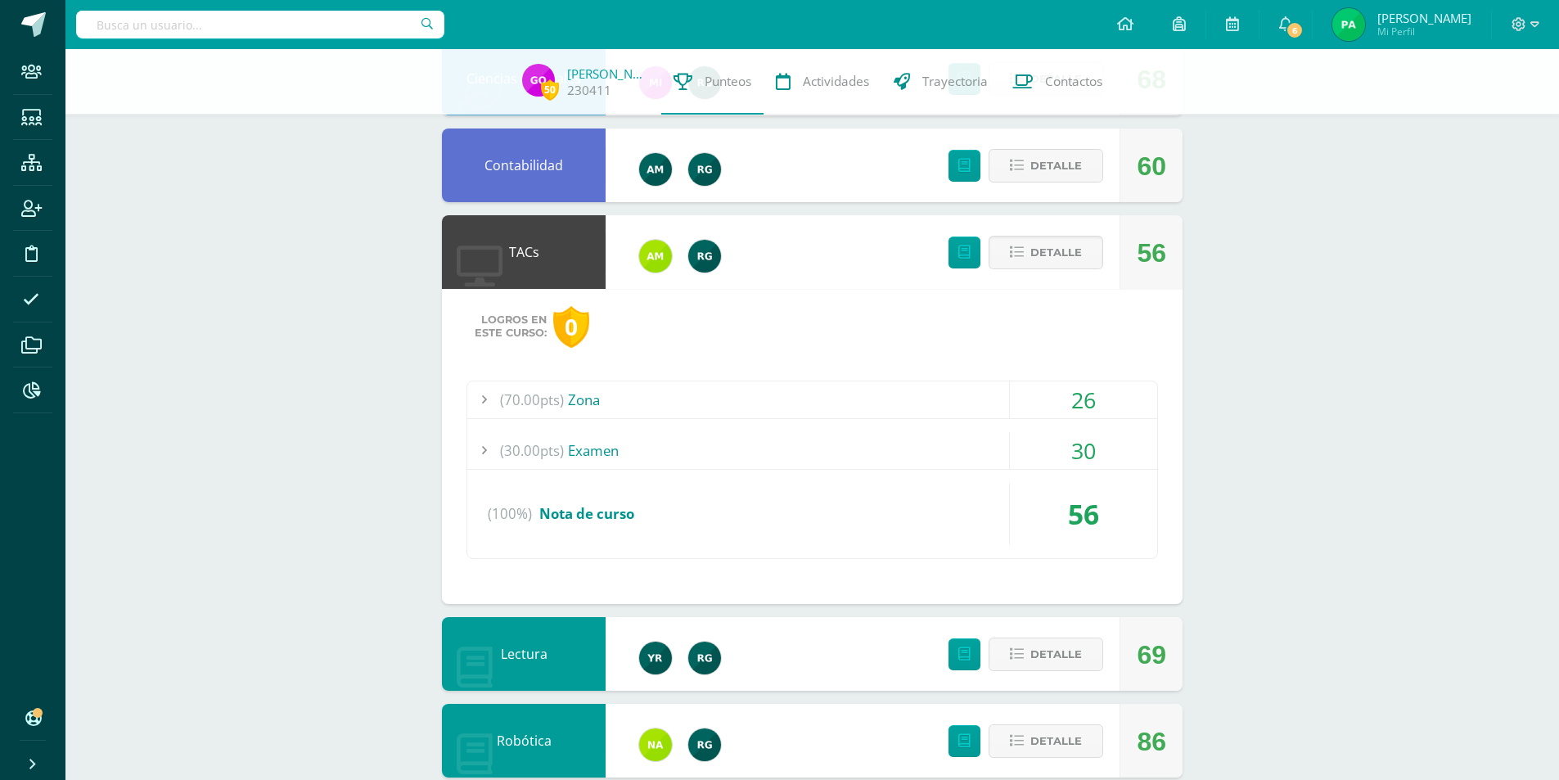
click at [566, 399] on div "(70.00pts) Zona" at bounding box center [812, 399] width 690 height 37
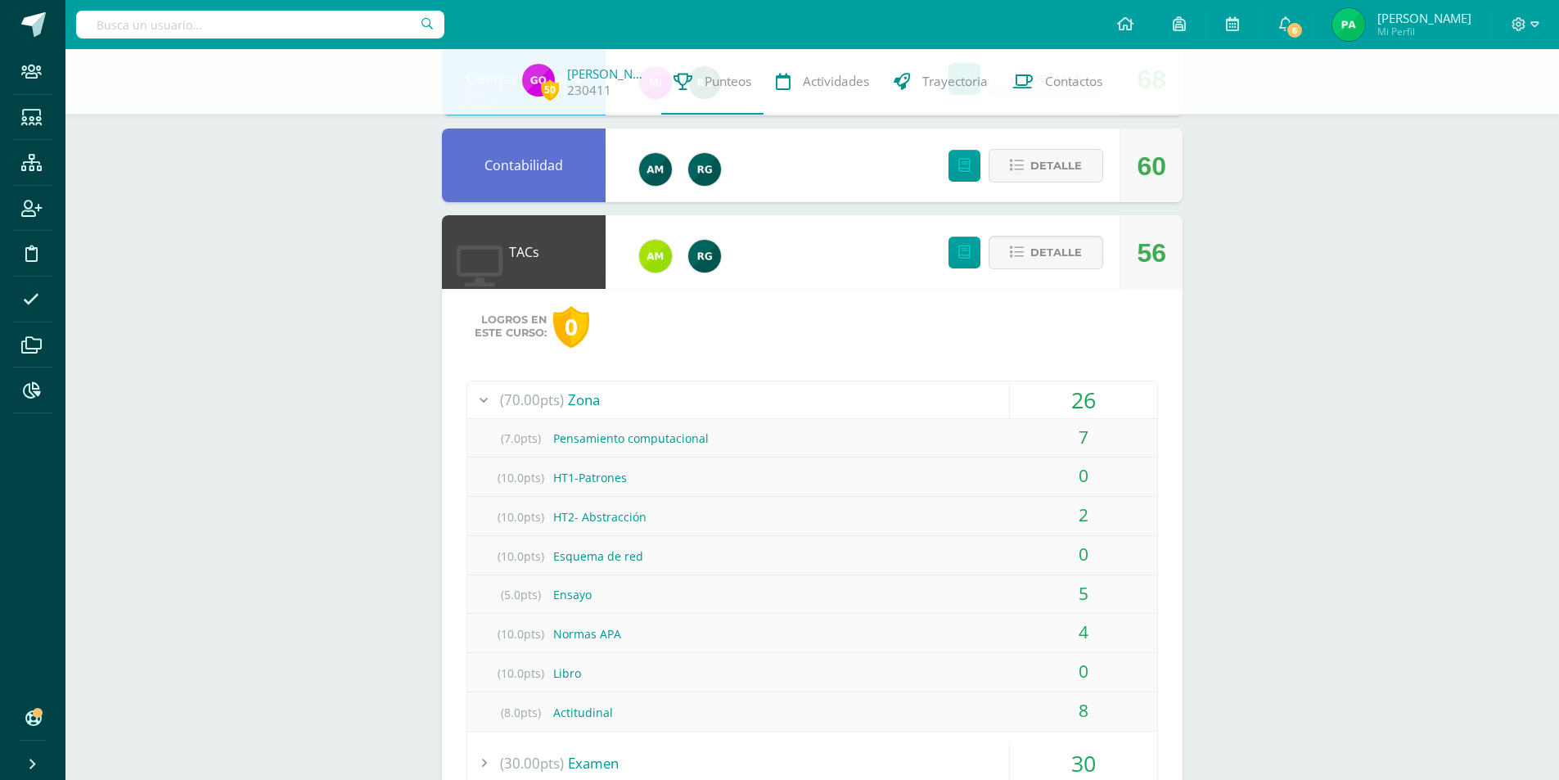
click at [518, 394] on span "(70.00pts)" at bounding box center [532, 399] width 64 height 37
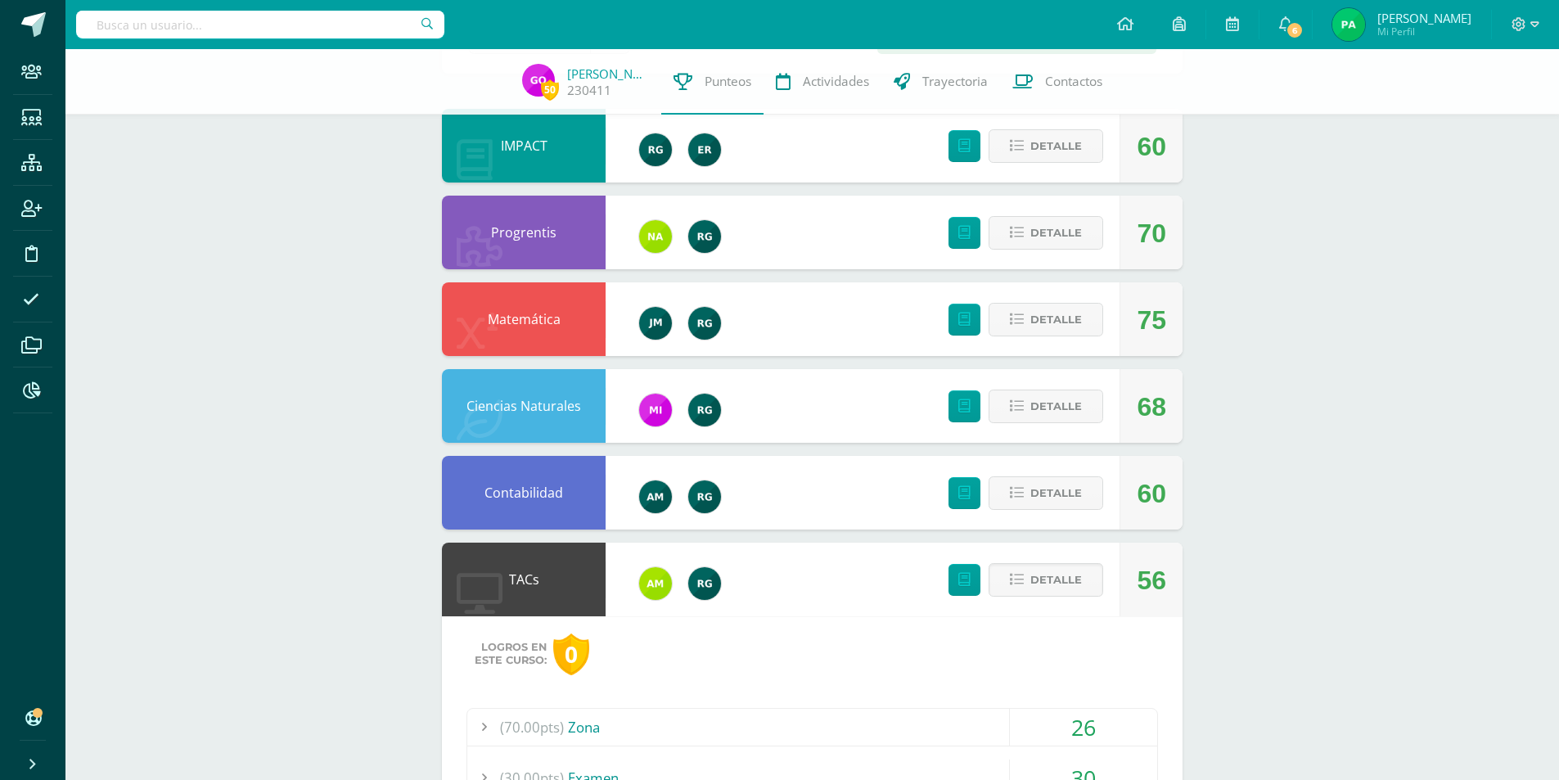
scroll to position [231, 0]
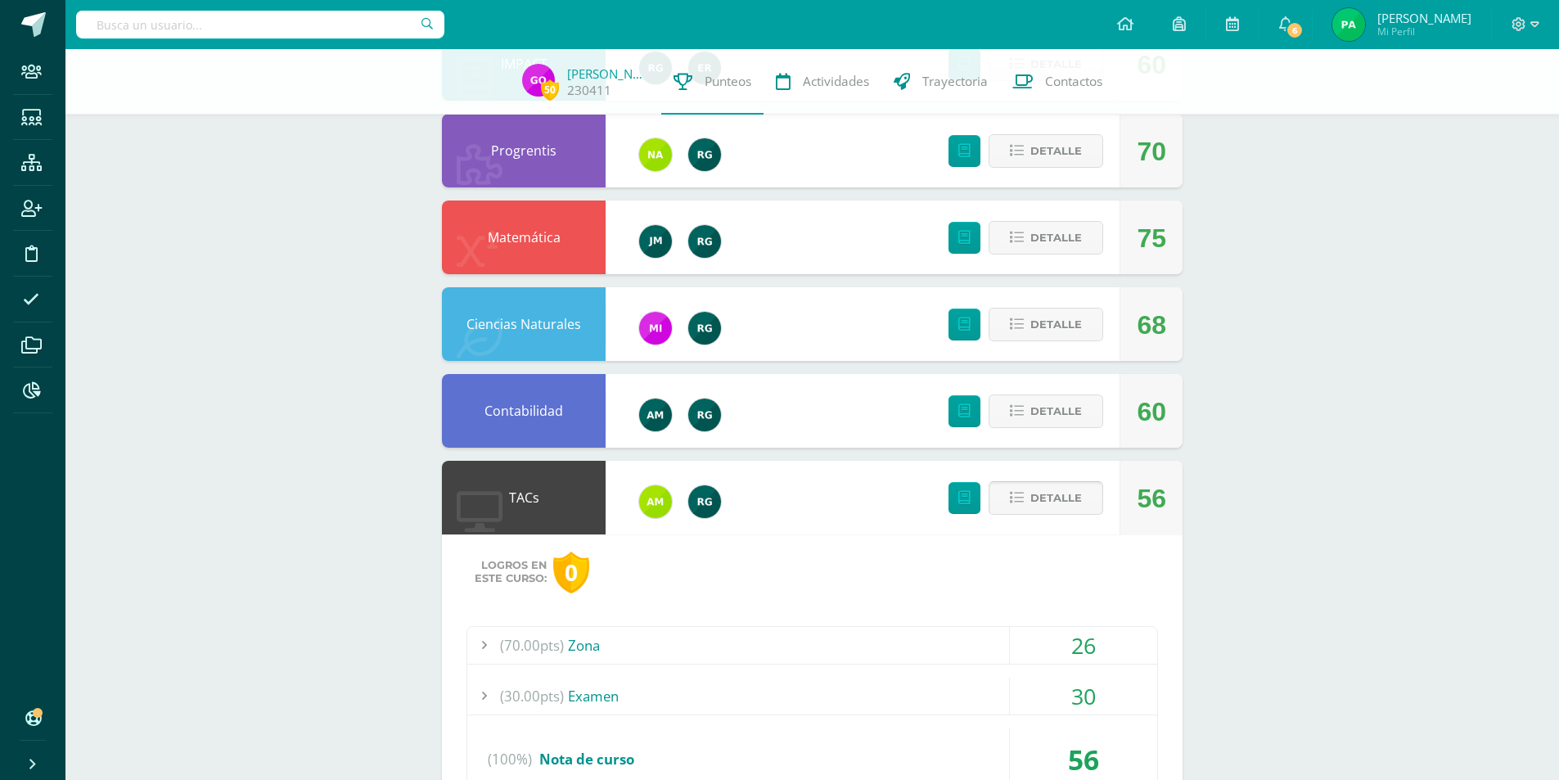
click at [1023, 498] on icon at bounding box center [1017, 498] width 14 height 14
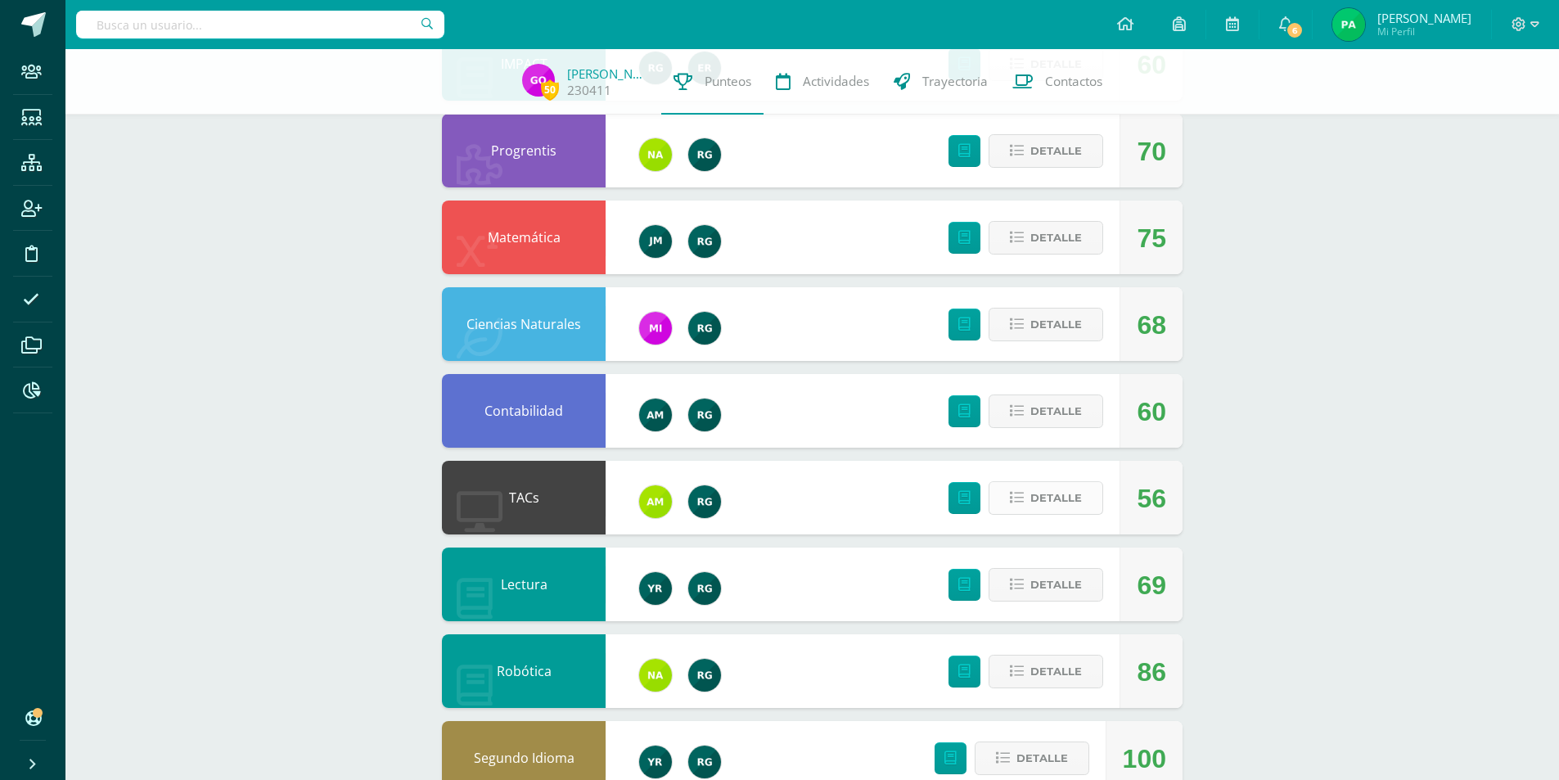
click at [1035, 496] on span "Detalle" at bounding box center [1056, 498] width 52 height 30
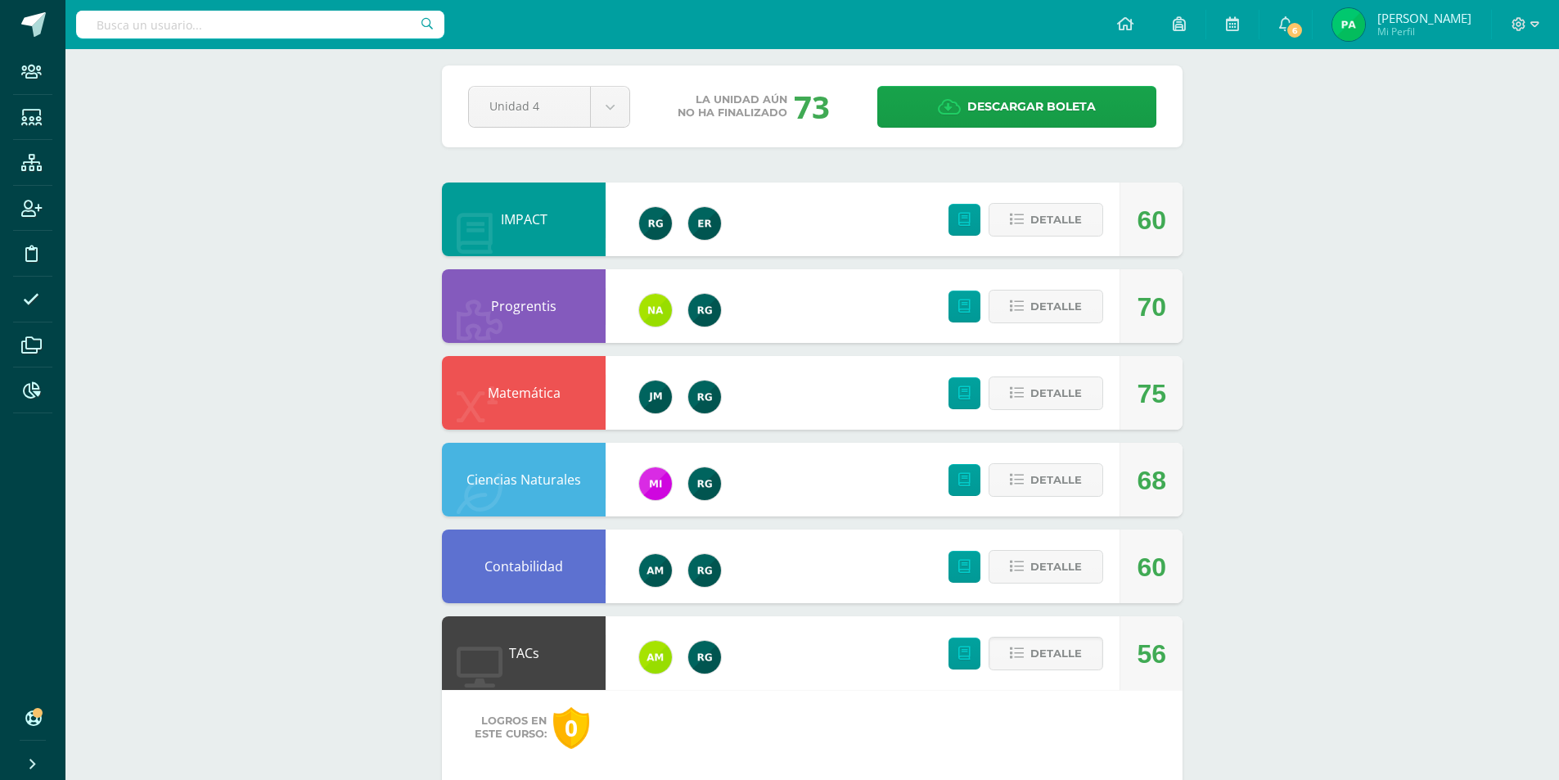
scroll to position [0, 0]
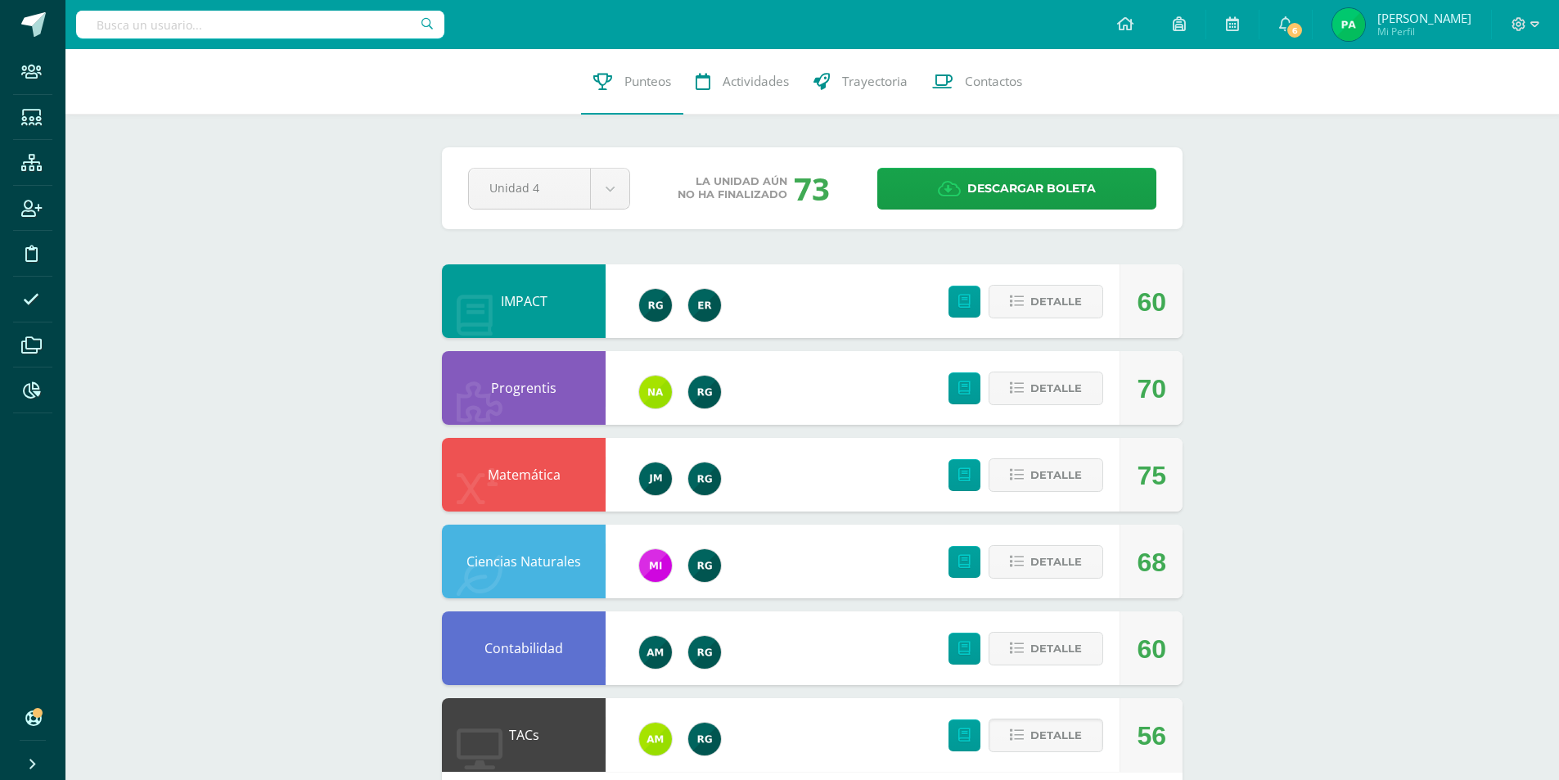
click at [1155, 738] on div "56" at bounding box center [1151, 736] width 29 height 74
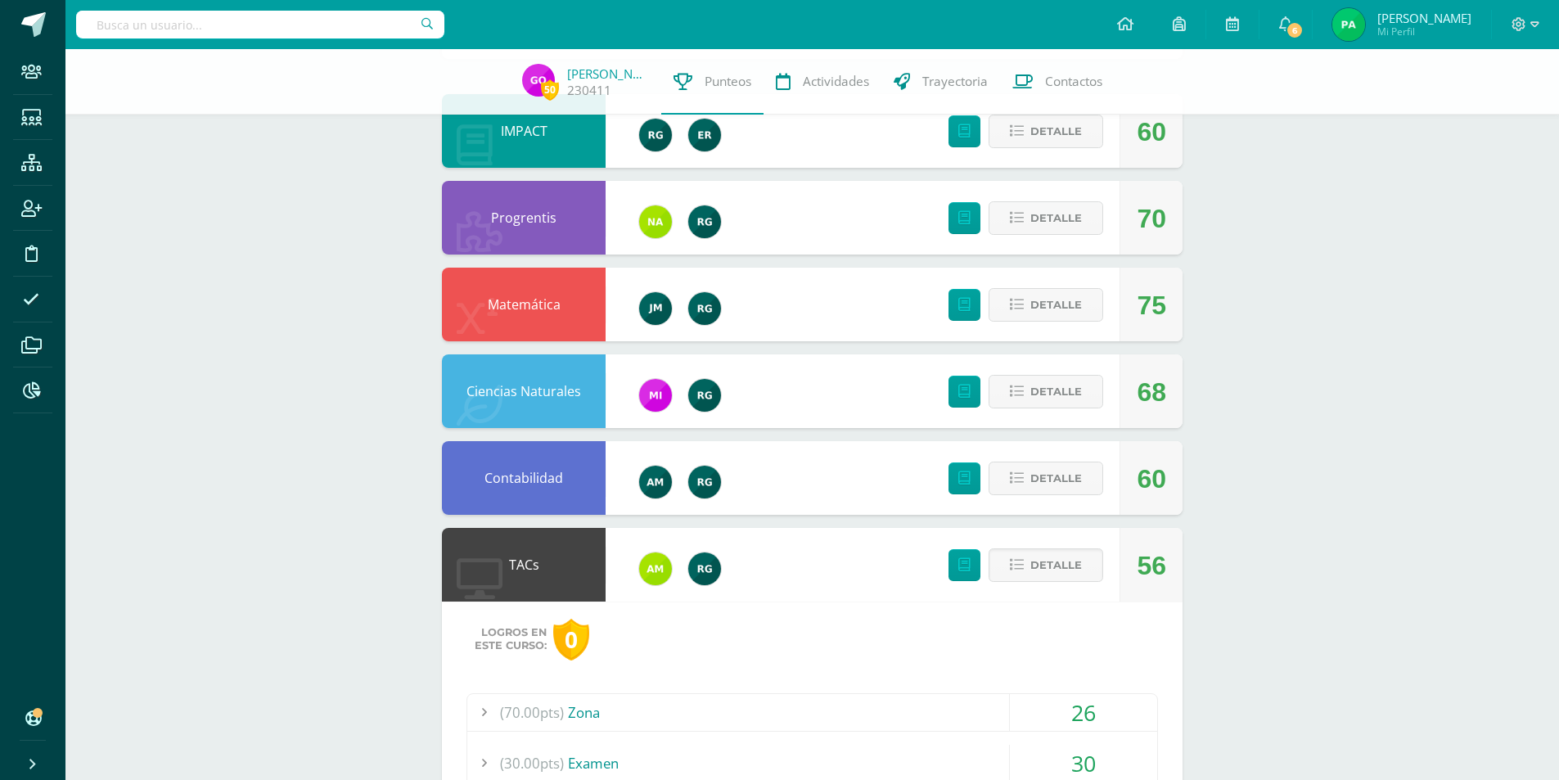
scroll to position [246, 0]
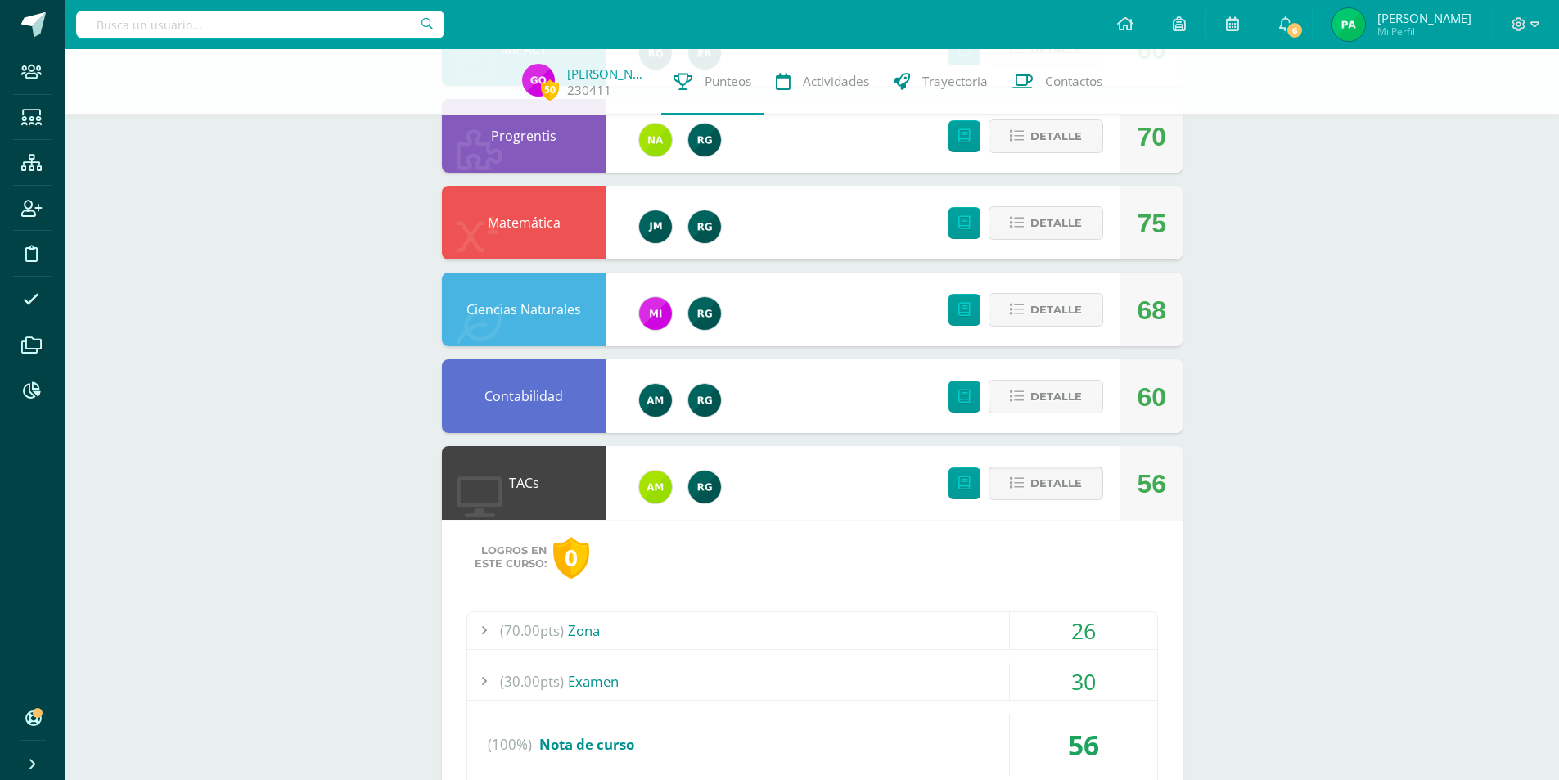
click at [1029, 480] on button "Detalle" at bounding box center [1046, 484] width 115 height 34
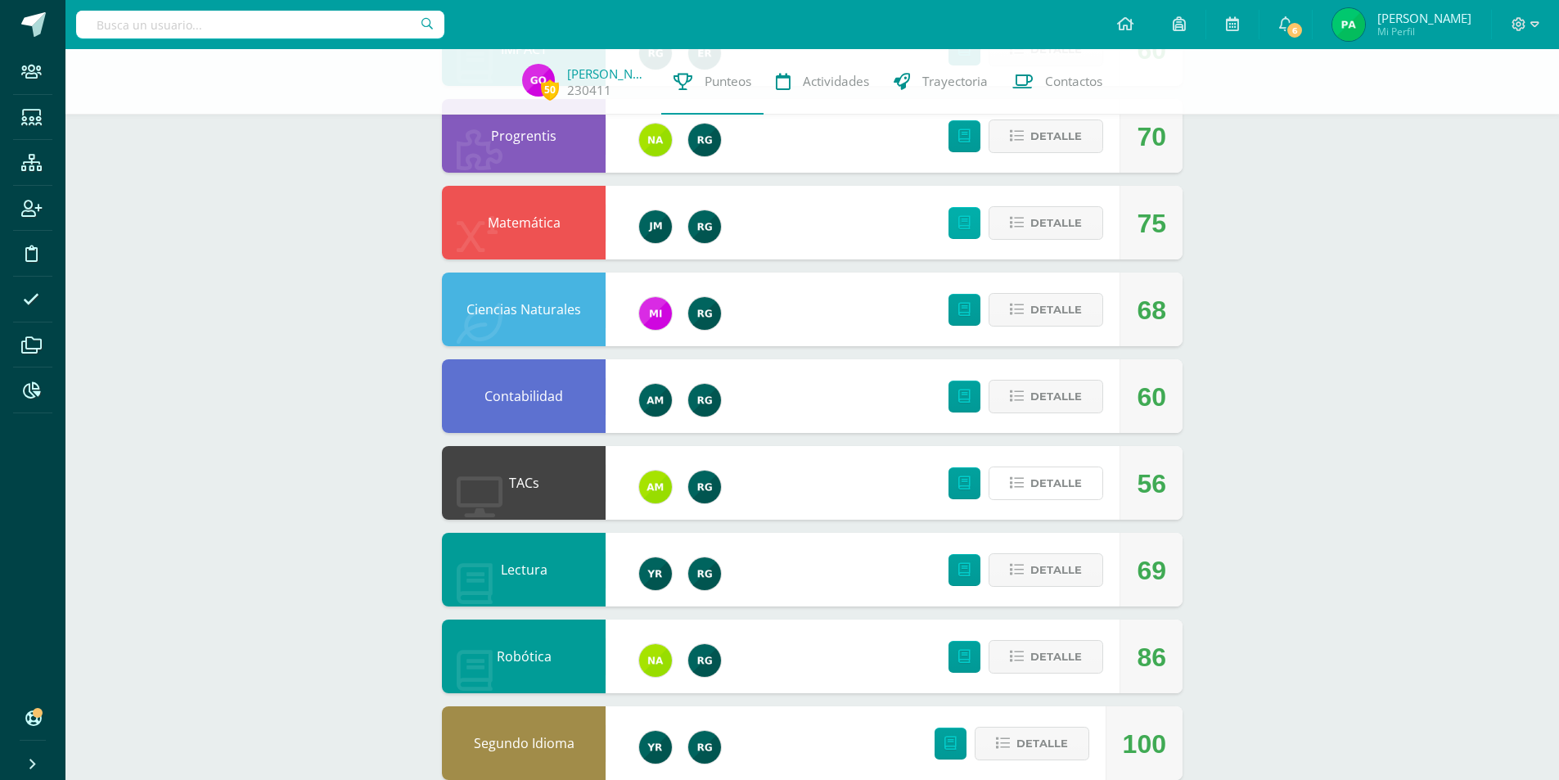
scroll to position [0, 0]
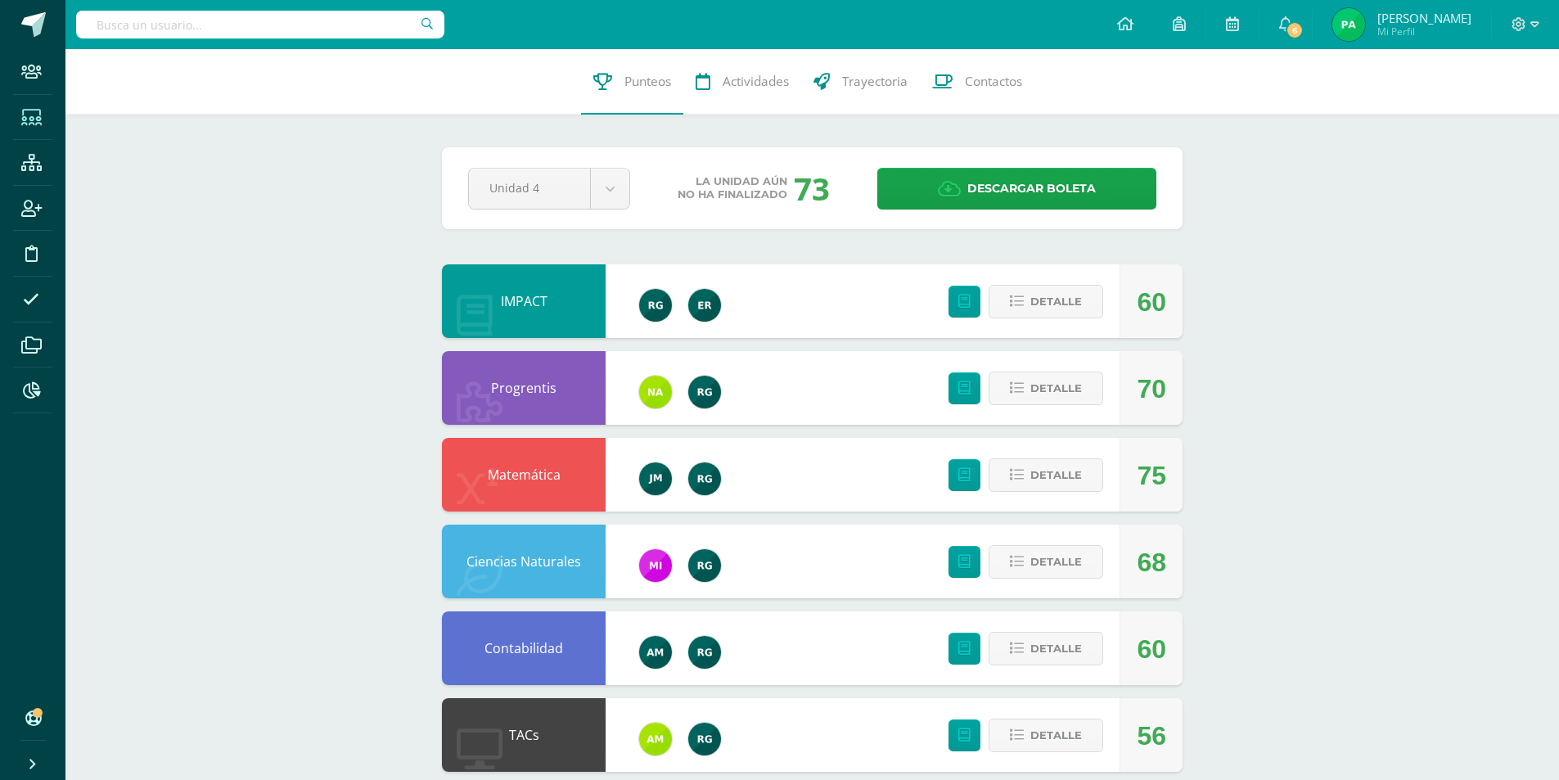
click at [27, 110] on icon at bounding box center [31, 118] width 20 height 16
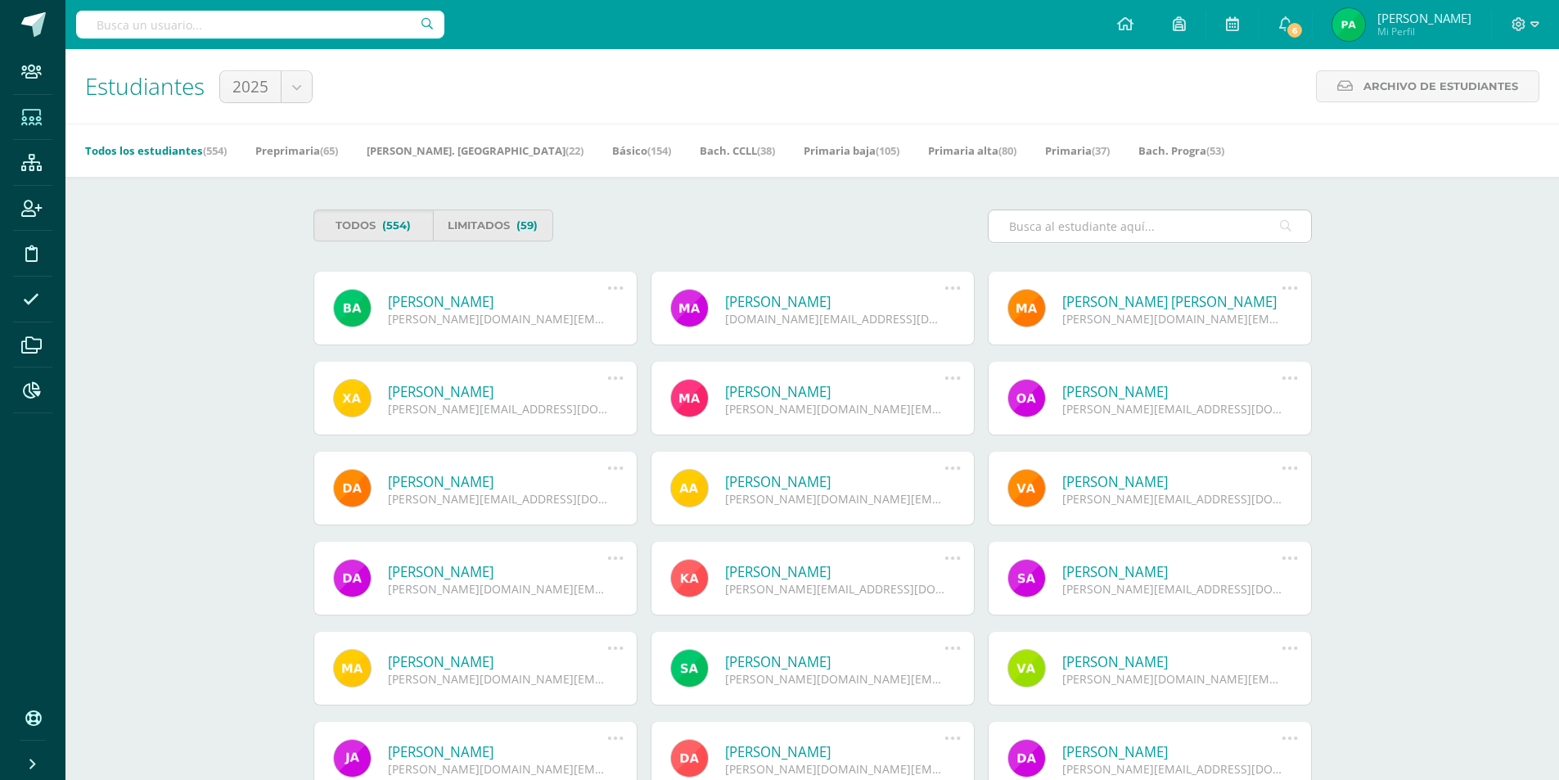
click at [1118, 225] on input "text" at bounding box center [1150, 226] width 322 height 32
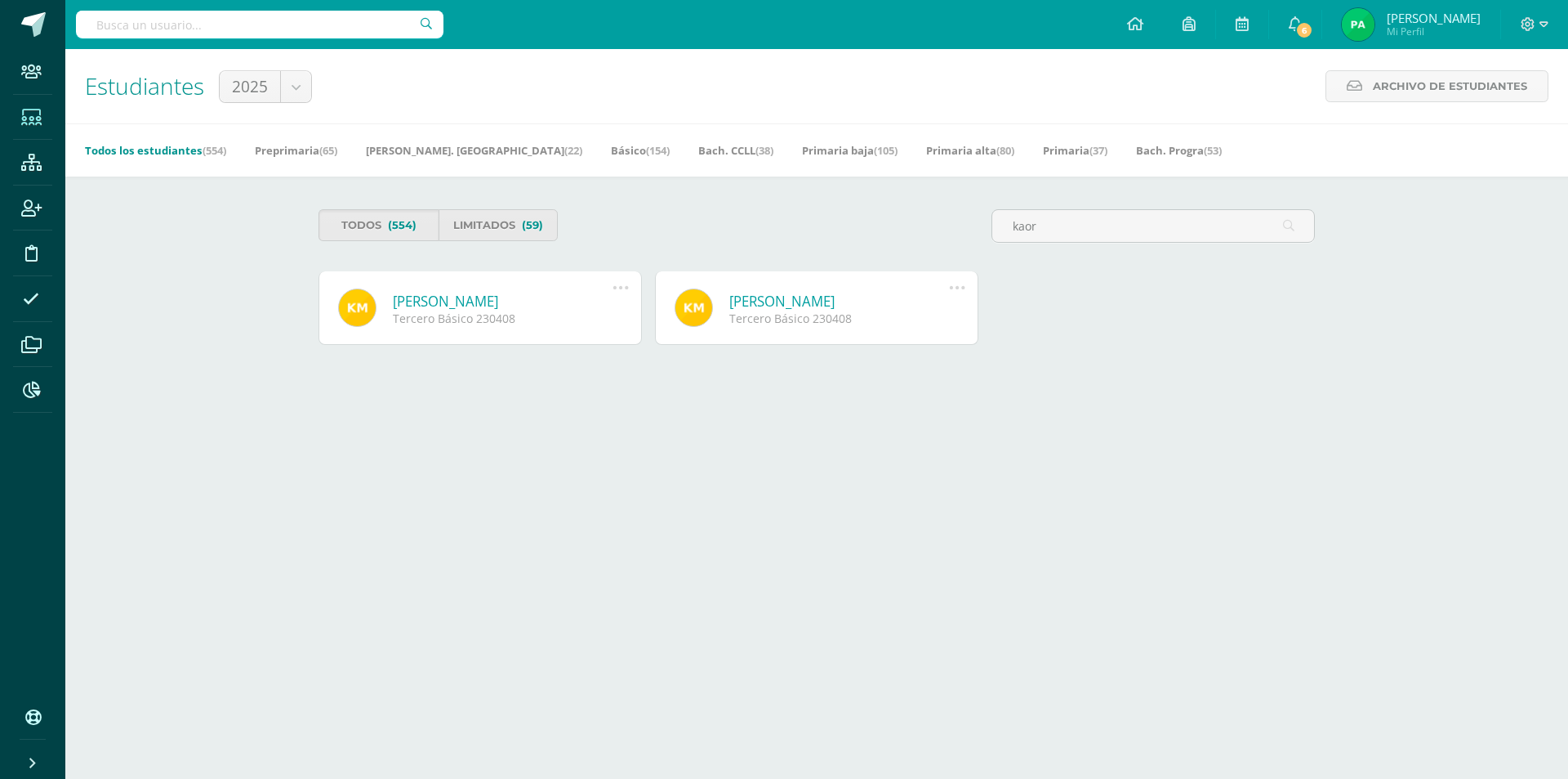
type input "kaor"
click at [484, 295] on link "[PERSON_NAME]" at bounding box center [503, 301] width 220 height 19
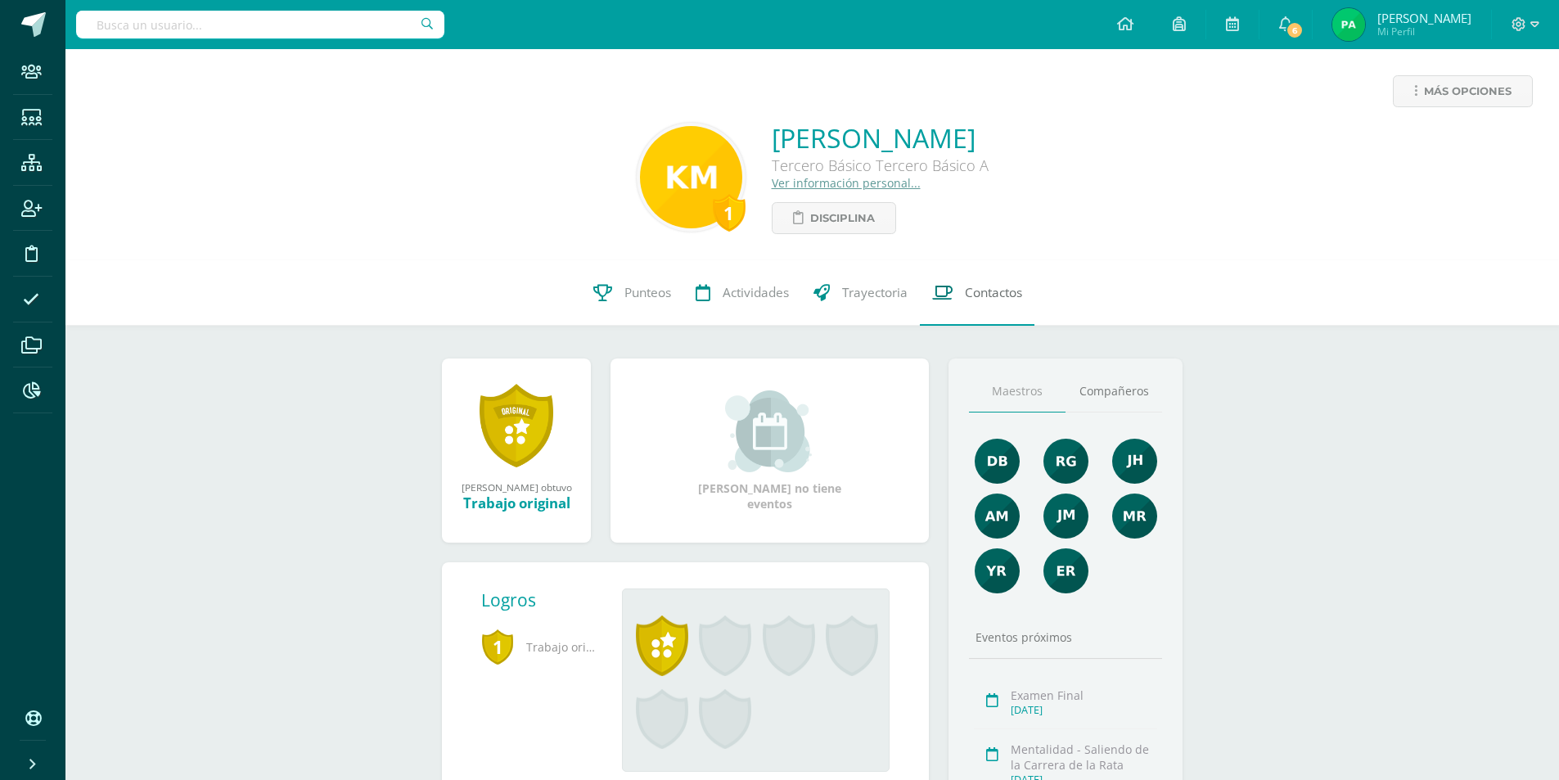
click at [993, 291] on span "Contactos" at bounding box center [993, 292] width 57 height 17
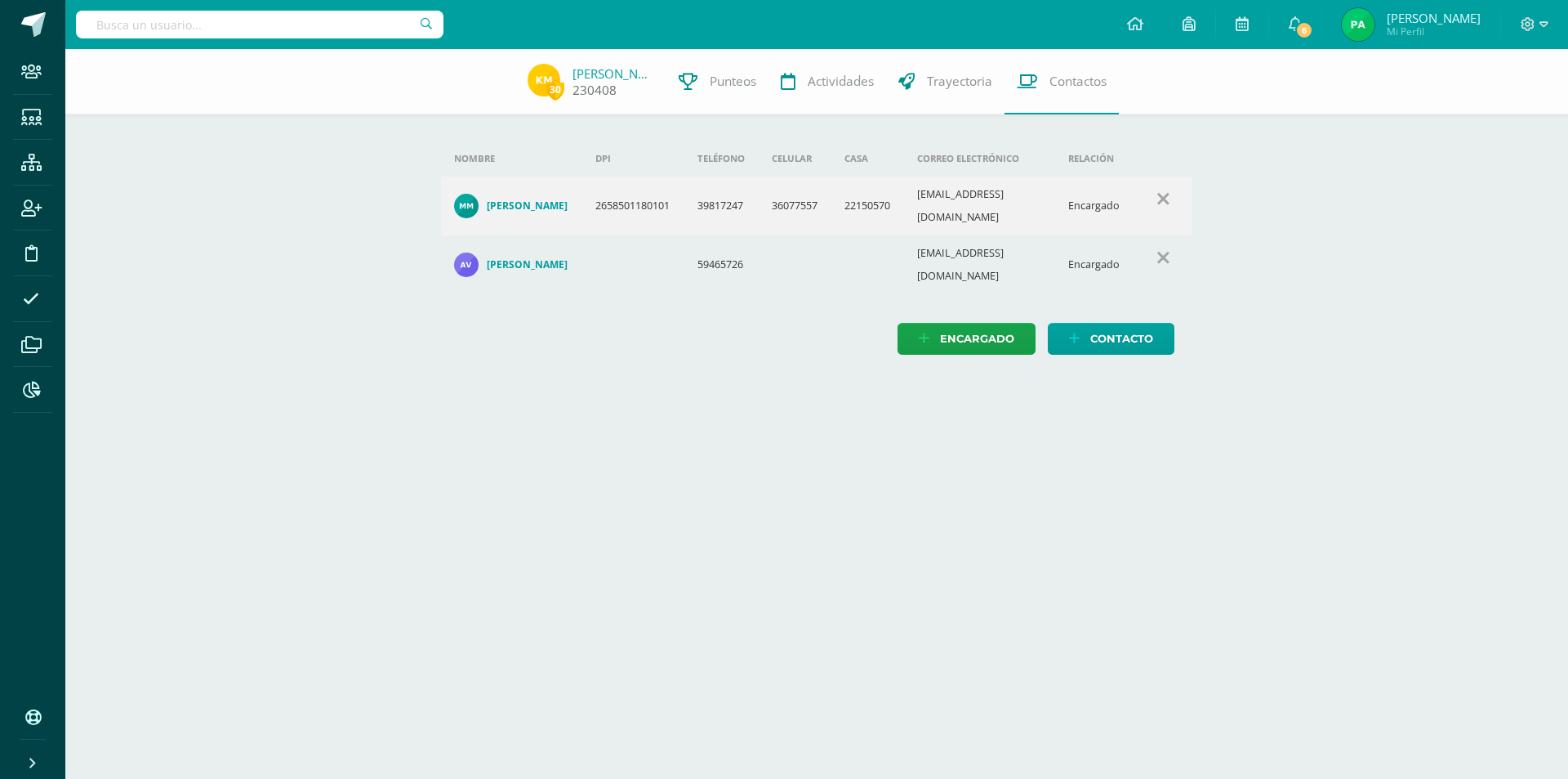
click at [625, 71] on link "[PERSON_NAME]" at bounding box center [614, 73] width 82 height 16
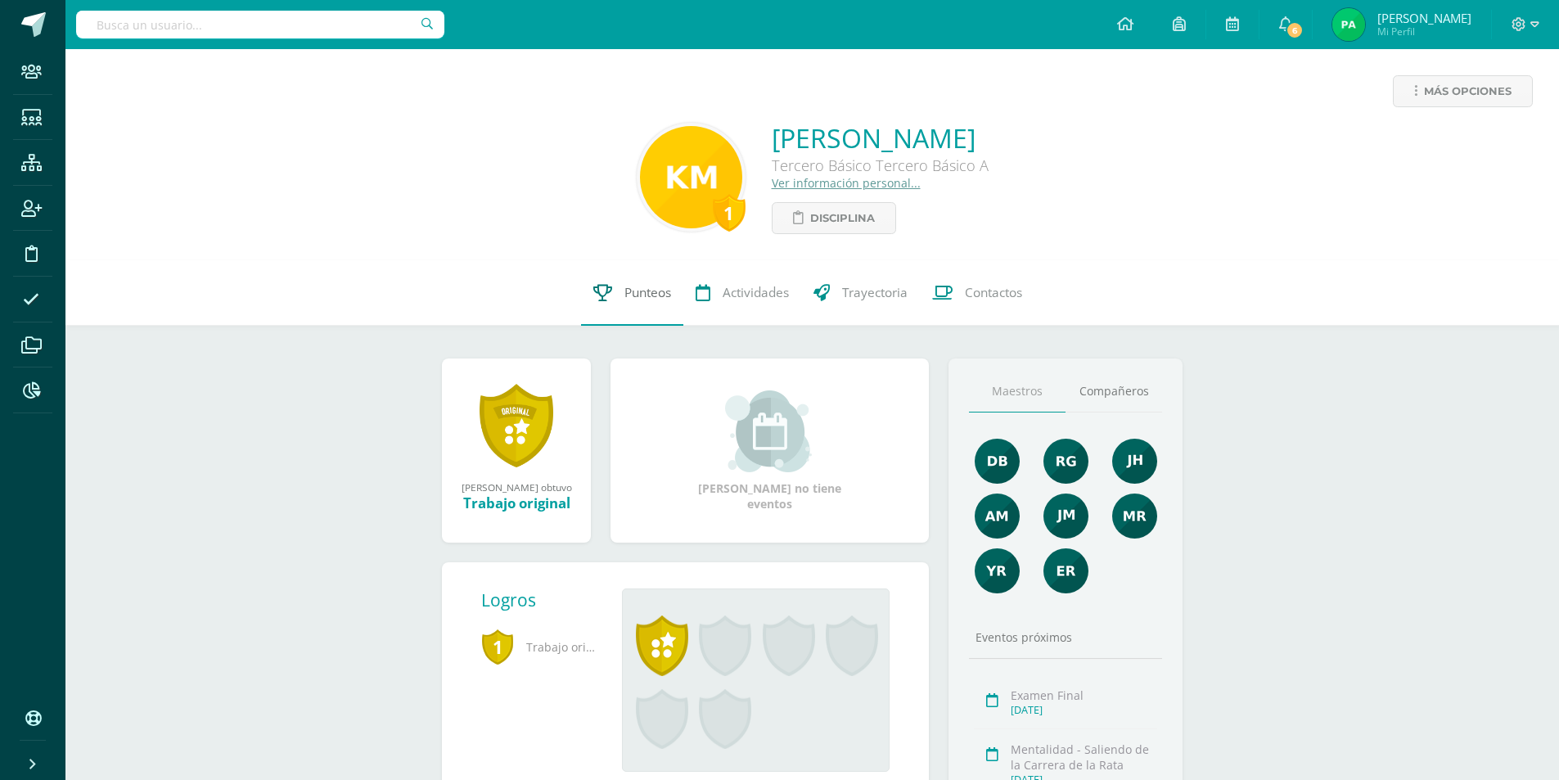
click at [649, 291] on span "Punteos" at bounding box center [647, 292] width 47 height 17
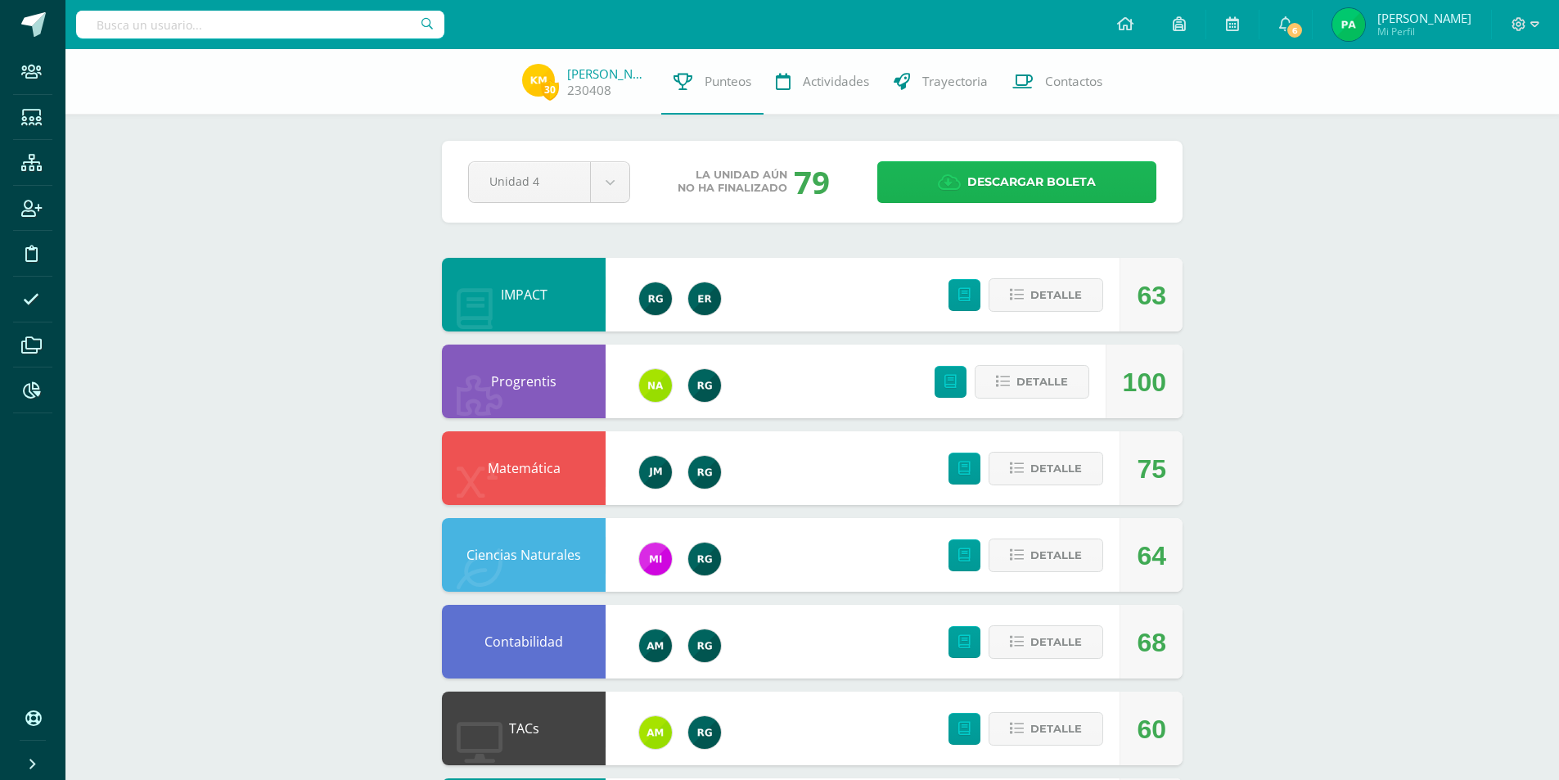
click at [1026, 170] on span "Descargar boleta" at bounding box center [1031, 182] width 128 height 40
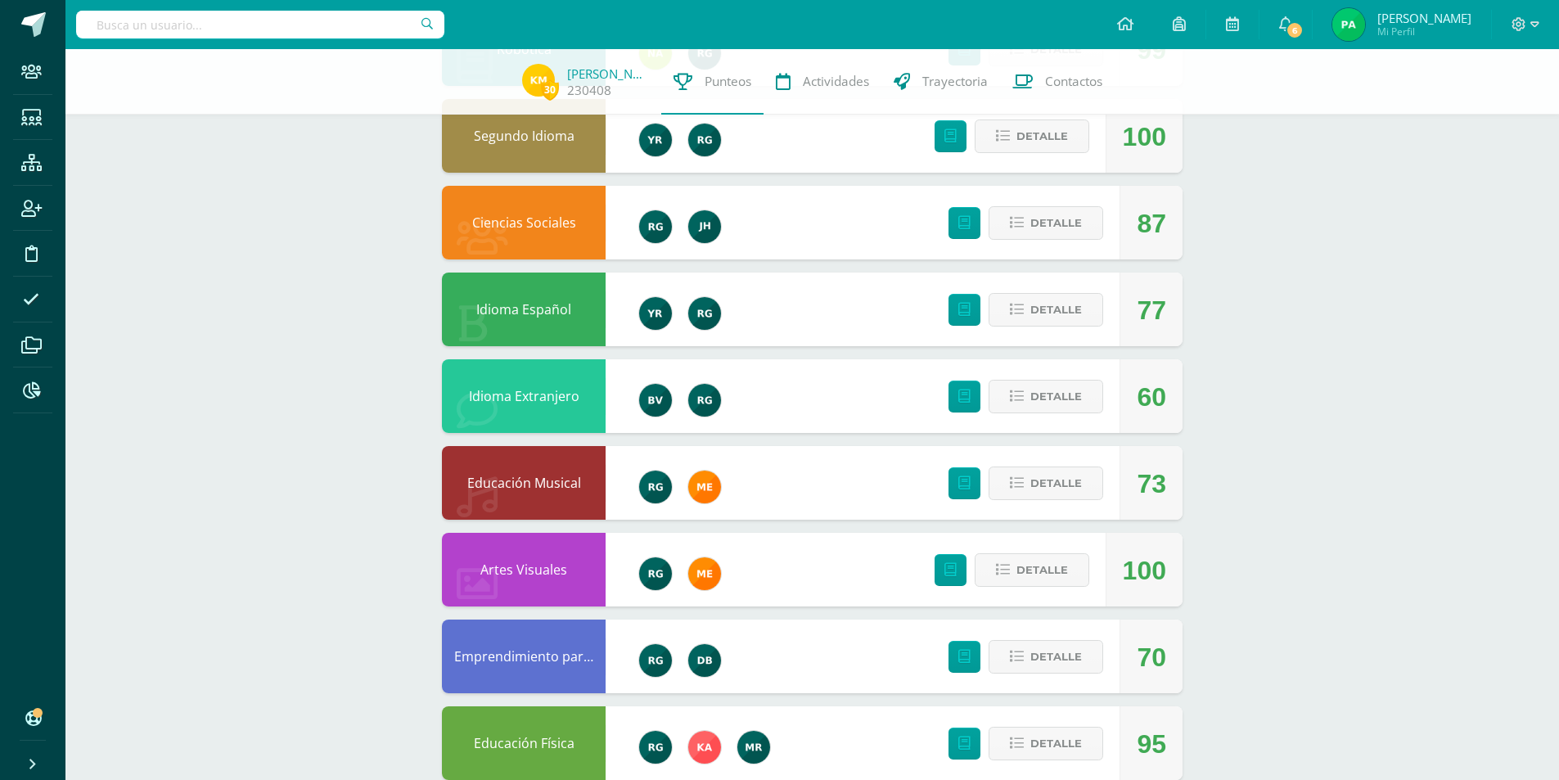
scroll to position [444, 0]
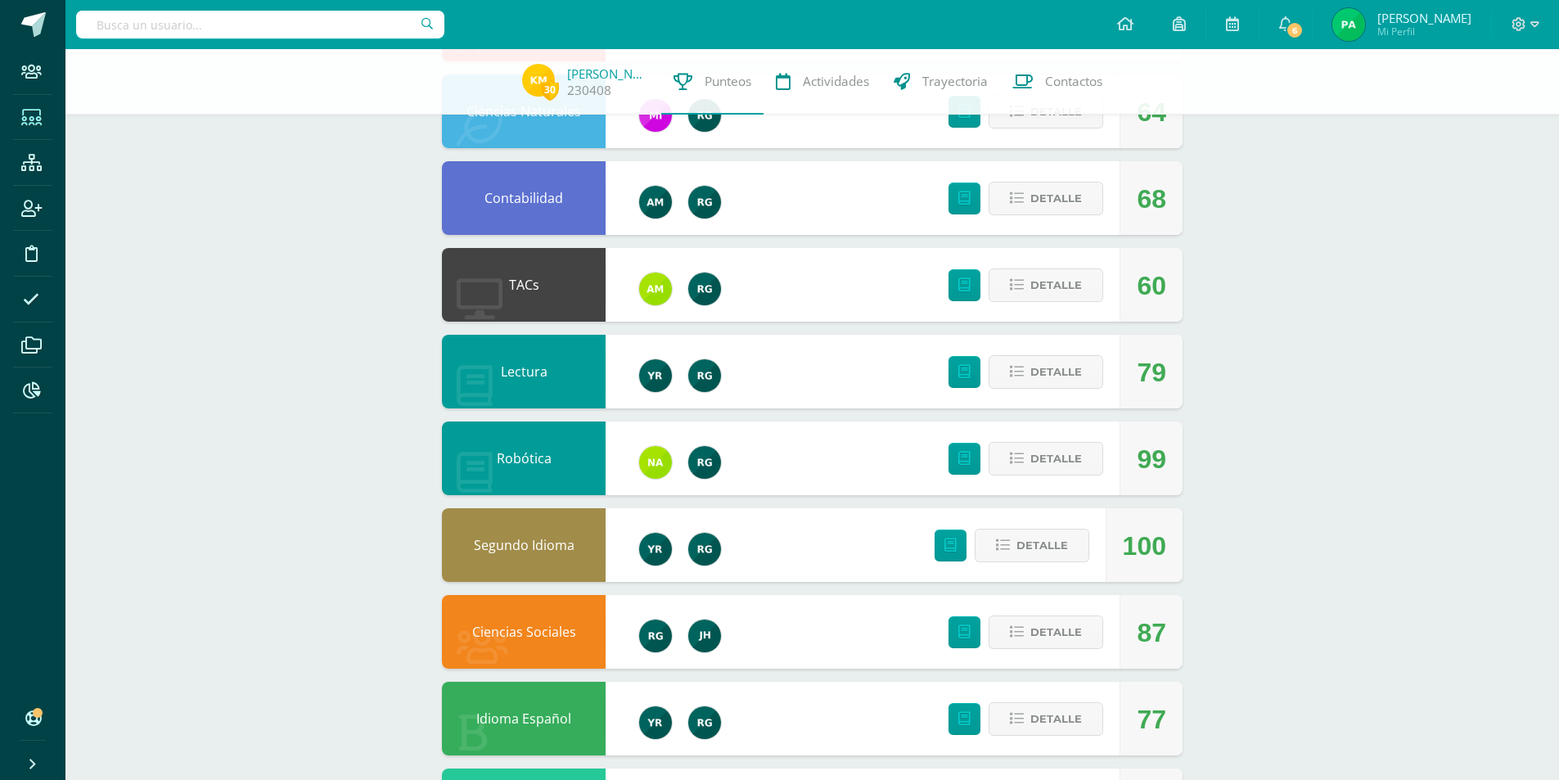
click at [37, 105] on span at bounding box center [31, 116] width 37 height 37
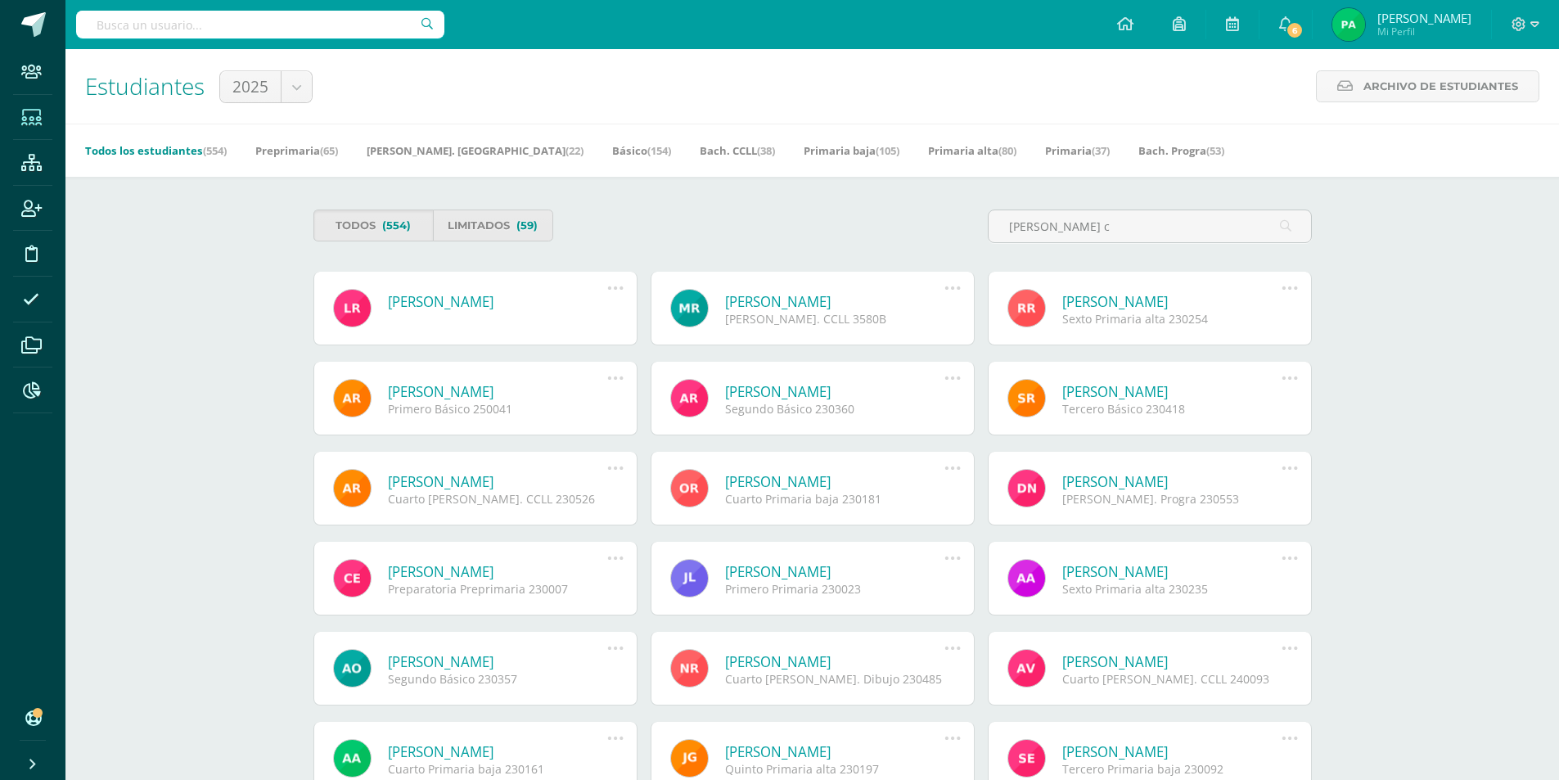
click at [647, 84] on div "Estudiantes 2025 2025 Archivo de Estudiantes Archivo de Estudiantes Acá podrás …" at bounding box center [812, 86] width 1494 height 74
click at [877, 243] on div "Todos (554) Limitados (59) reyes c" at bounding box center [813, 233] width 1012 height 47
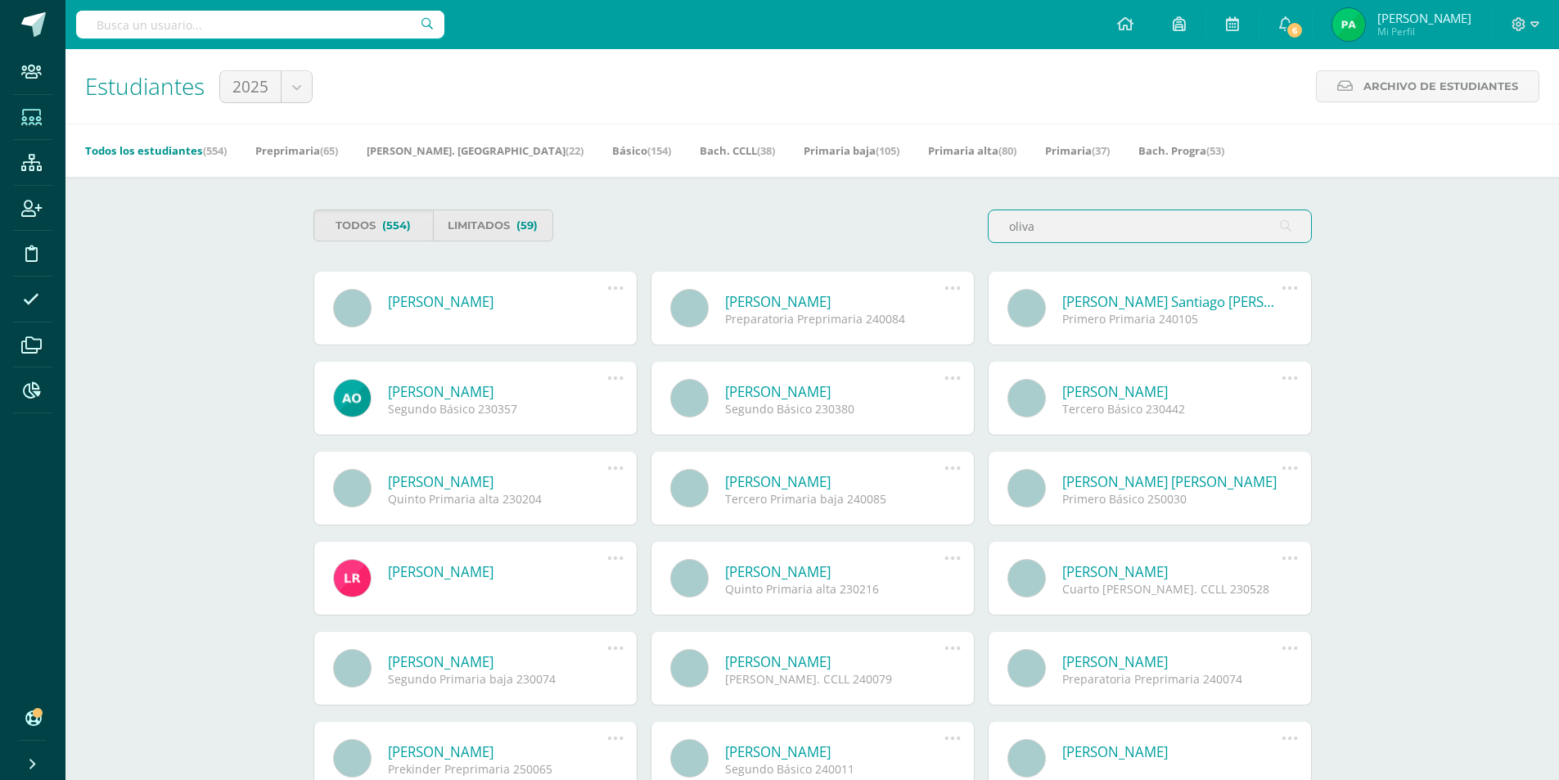
type input "oliva"
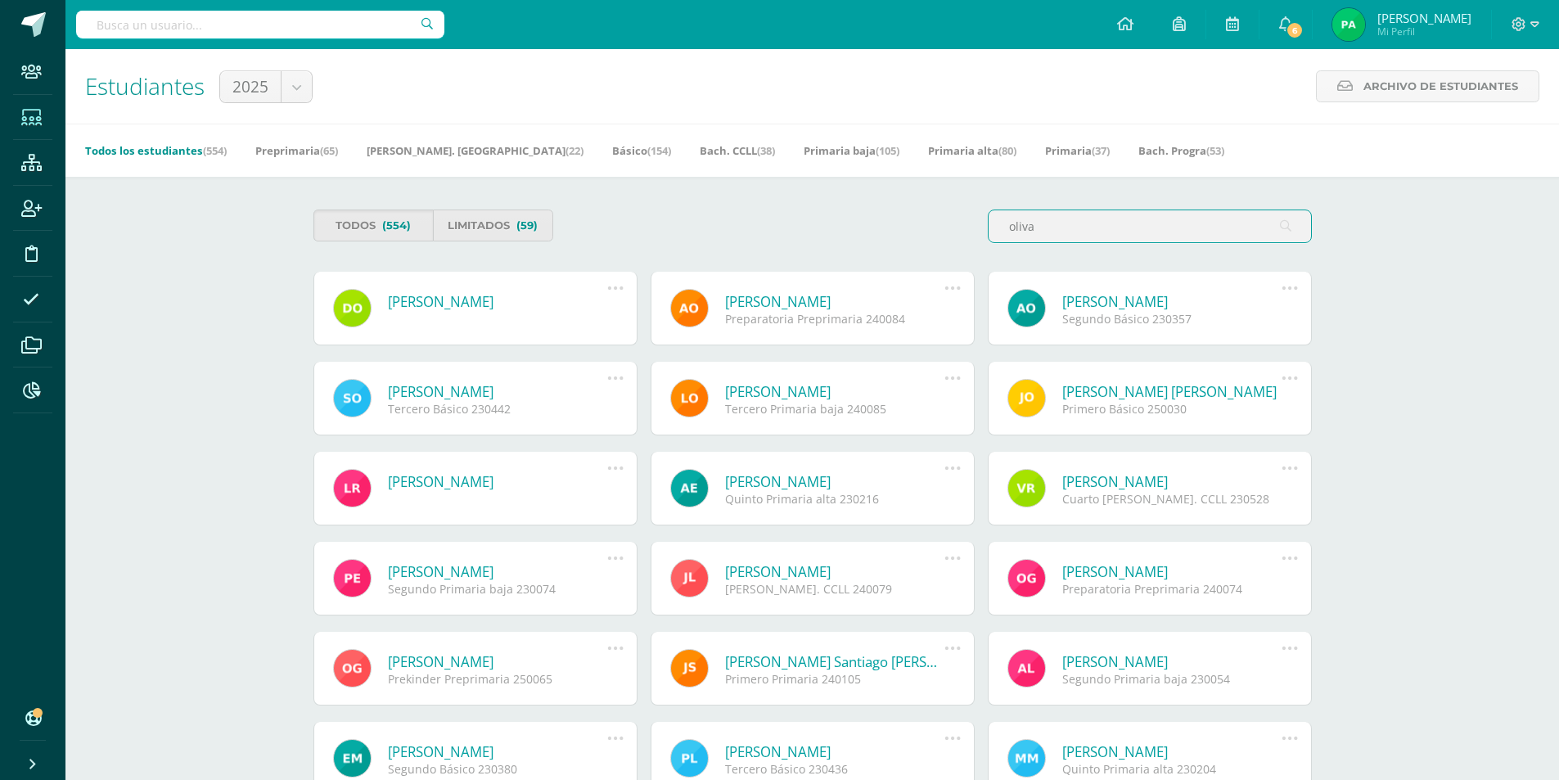
click at [797, 87] on div "Estudiantes 2025 2025 Archivo de Estudiantes Archivo de Estudiantes Acá podrás …" at bounding box center [812, 86] width 1494 height 74
click at [1185, 394] on link "Jonathan Joseph Heli Oliva Gabriel" at bounding box center [1172, 391] width 220 height 19
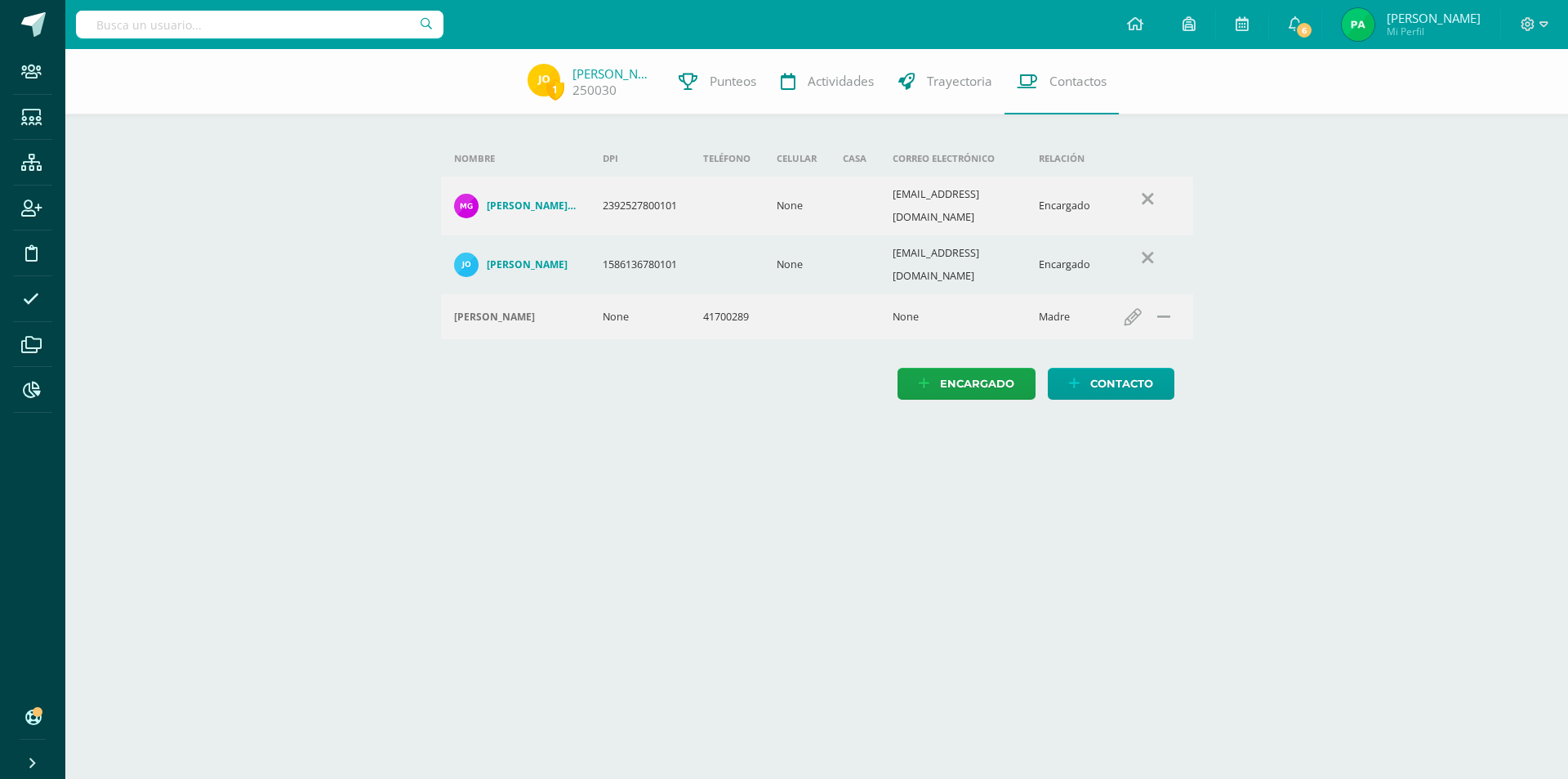
click at [1263, 252] on div "1 Jonathan Oliva 250030 Punteos Actividades Trayectoria Contactos Agrega un nue…" at bounding box center [816, 241] width 1503 height 384
click at [317, 70] on div "1 Jonathan Oliva 250030 Punteos Actividades Trayectoria Contactos" at bounding box center [784, 81] width 1568 height 65
drag, startPoint x: 897, startPoint y: 198, endPoint x: 1041, endPoint y: 205, distance: 144.2
click at [1026, 205] on td "[EMAIL_ADDRESS][DOMAIN_NAME]" at bounding box center [952, 206] width 147 height 59
copy td "[EMAIL_ADDRESS][DOMAIN_NAME]"
